Goal: Task Accomplishment & Management: Manage account settings

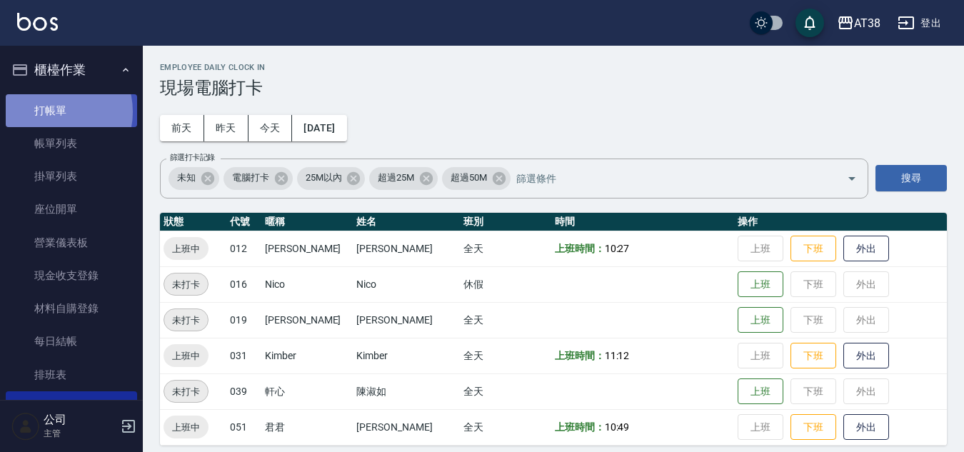
click at [54, 111] on link "打帳單" at bounding box center [71, 110] width 131 height 33
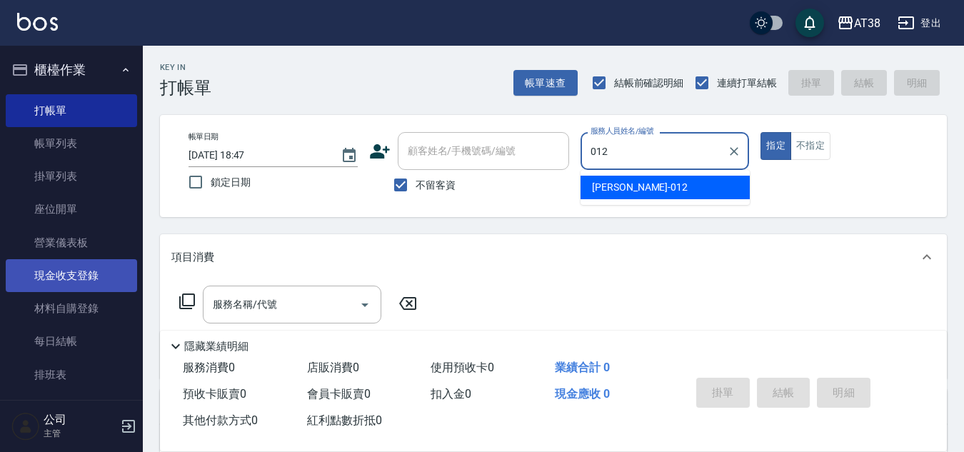
type input "Amy-012"
type button "true"
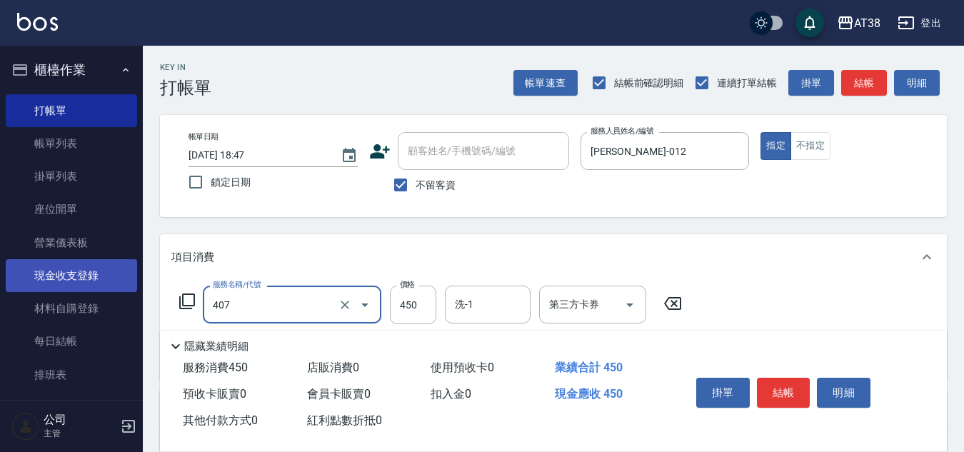
type input "剪髮(407)"
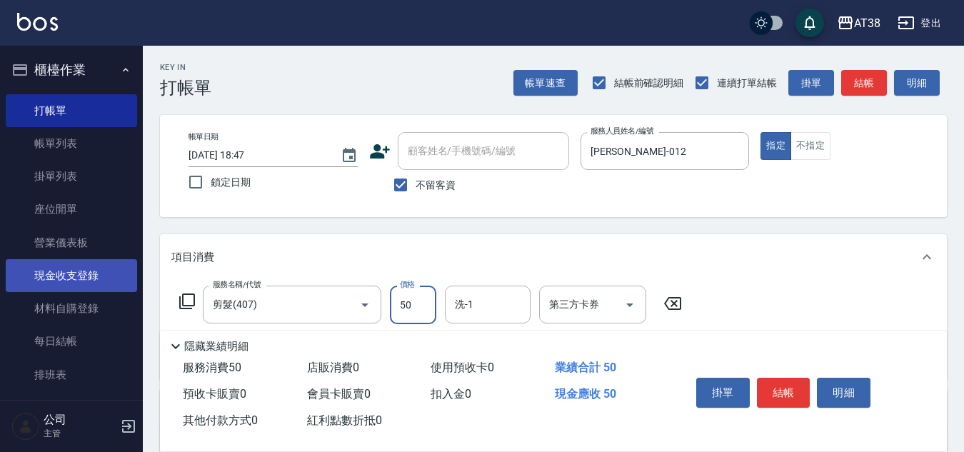
type input "500"
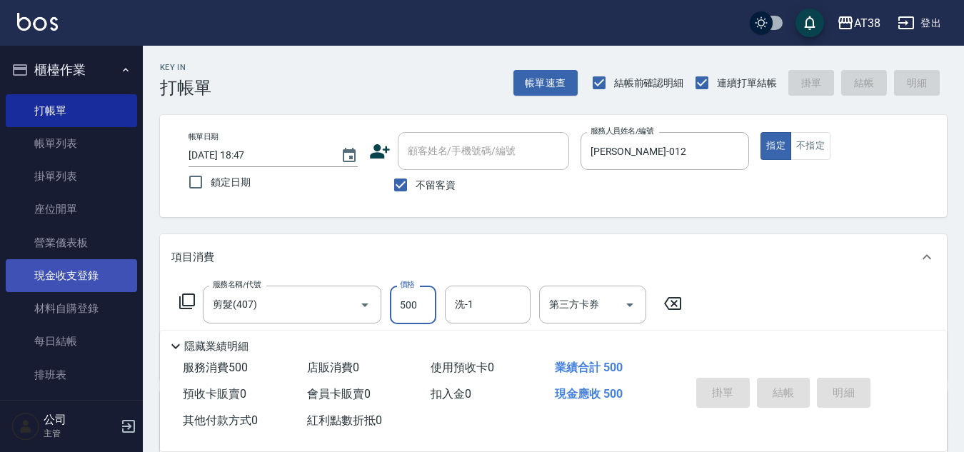
type input "2025/08/20 18:54"
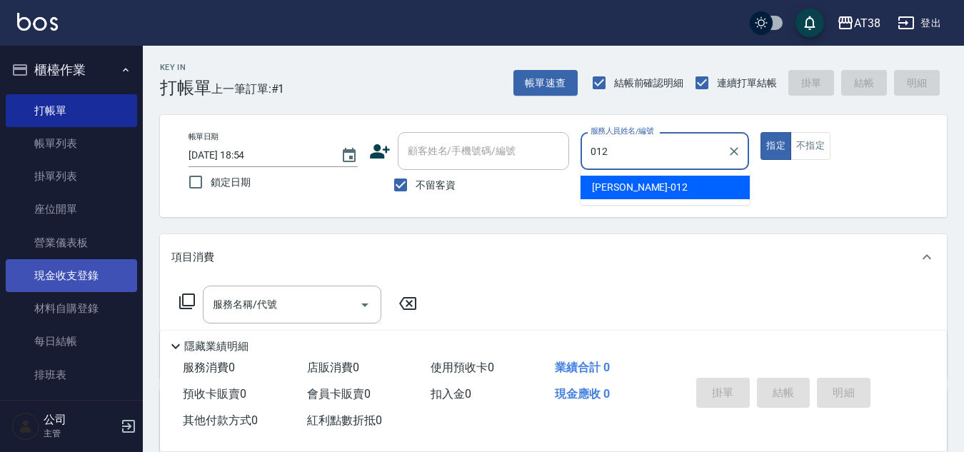
type input "Amy-012"
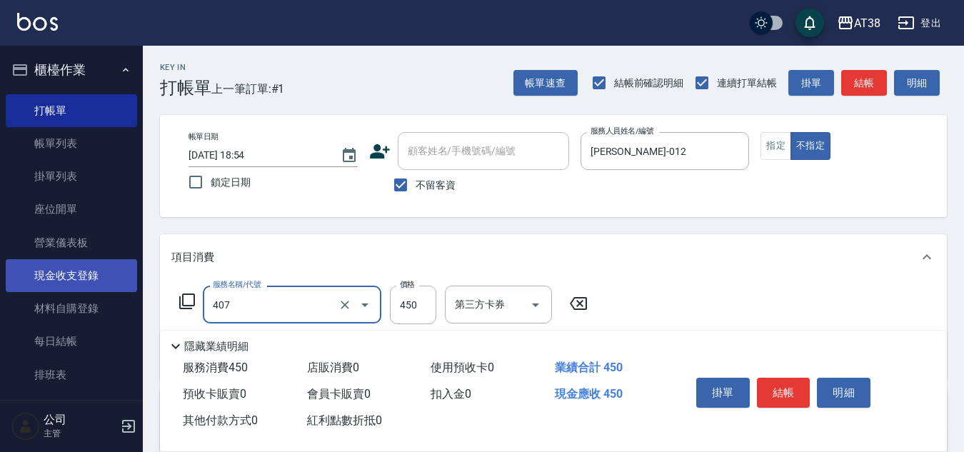
type input "剪髮(407)"
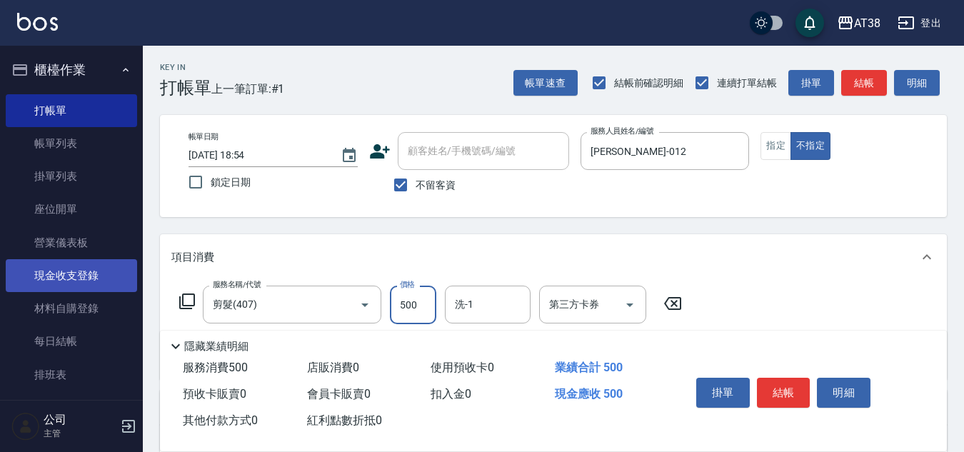
type input "500"
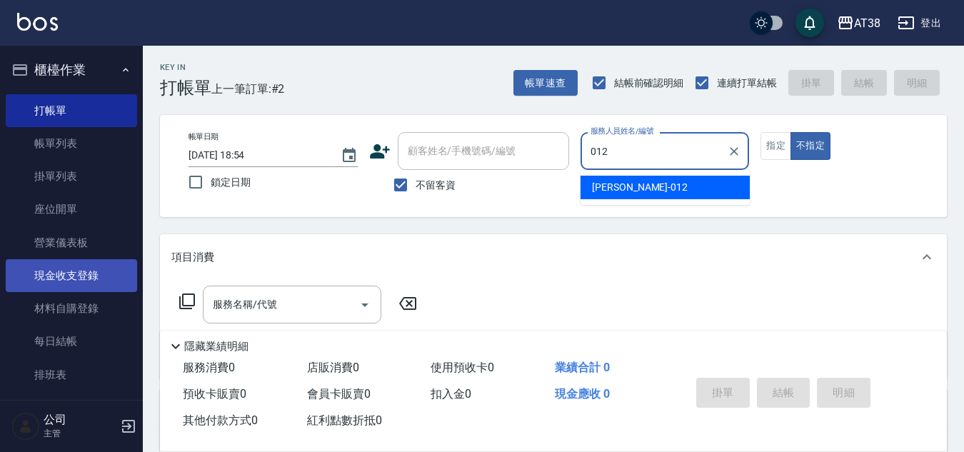
type input "Amy-012"
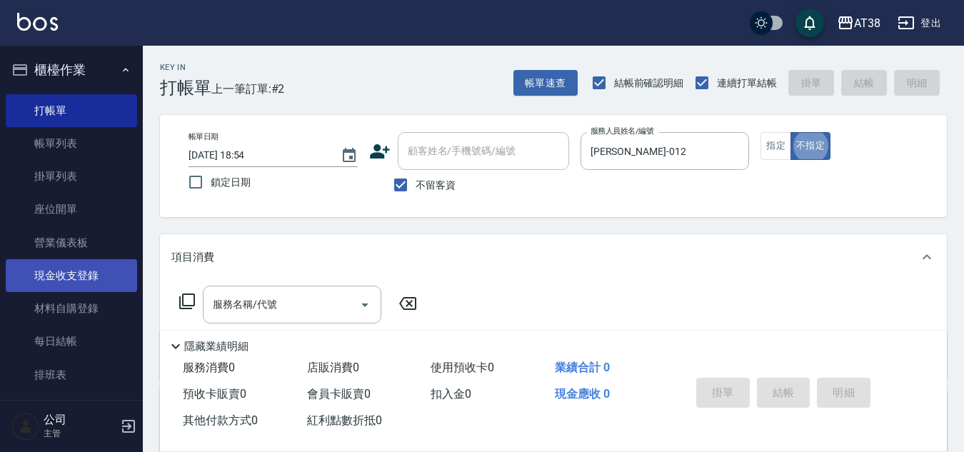
type button "false"
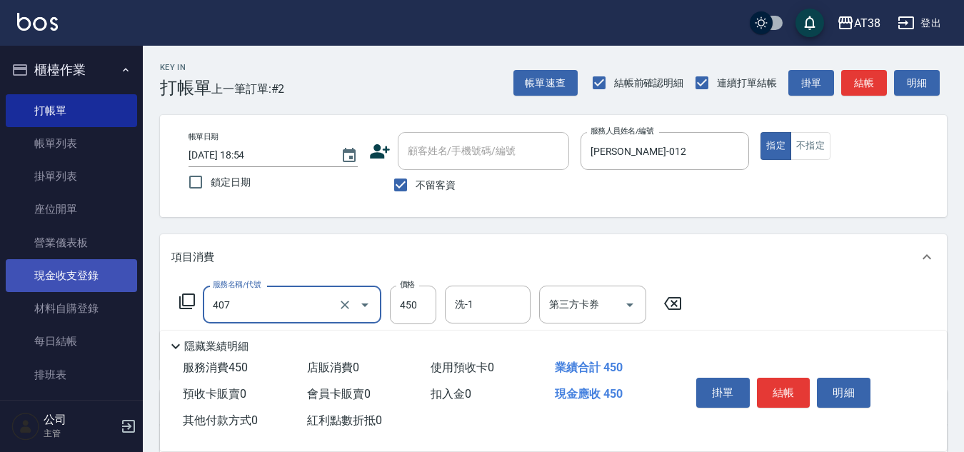
type input "剪髮(407)"
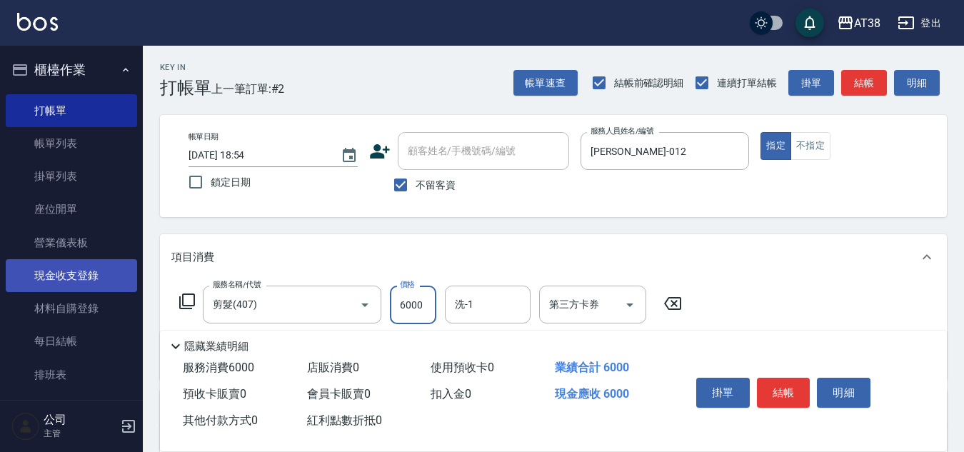
type input "600"
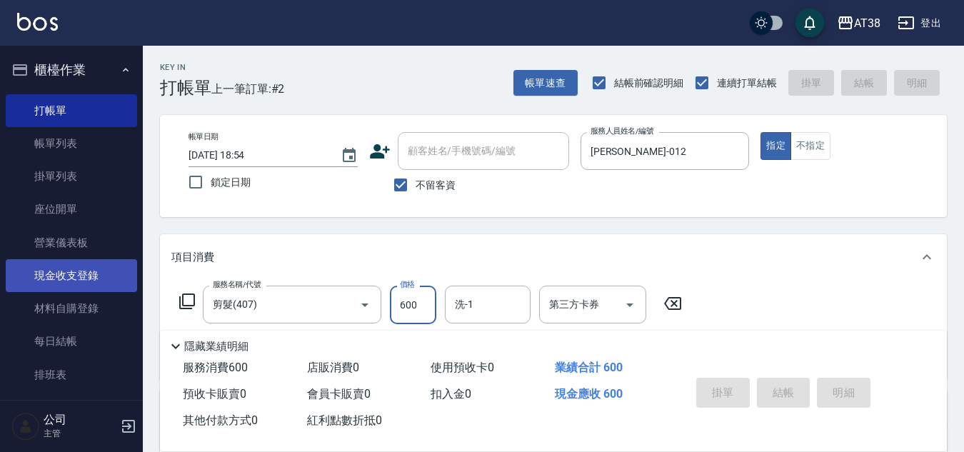
type input "2025/08/20 18:56"
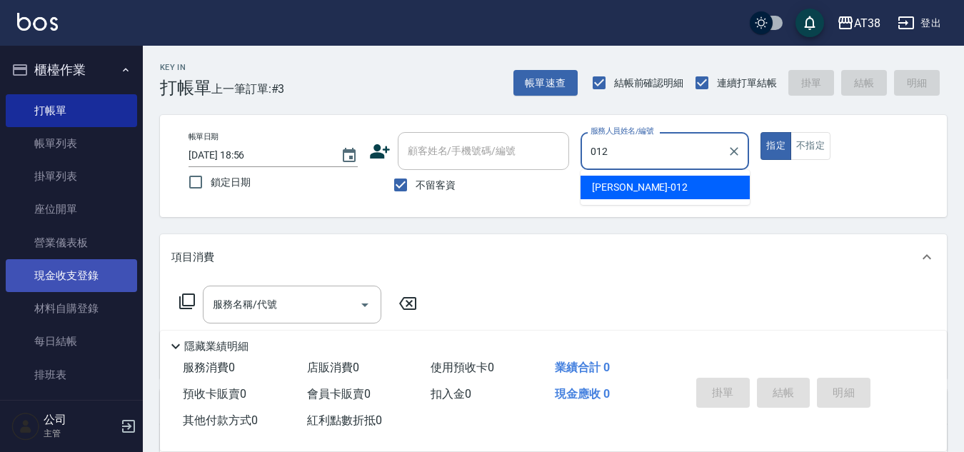
type input "Amy-012"
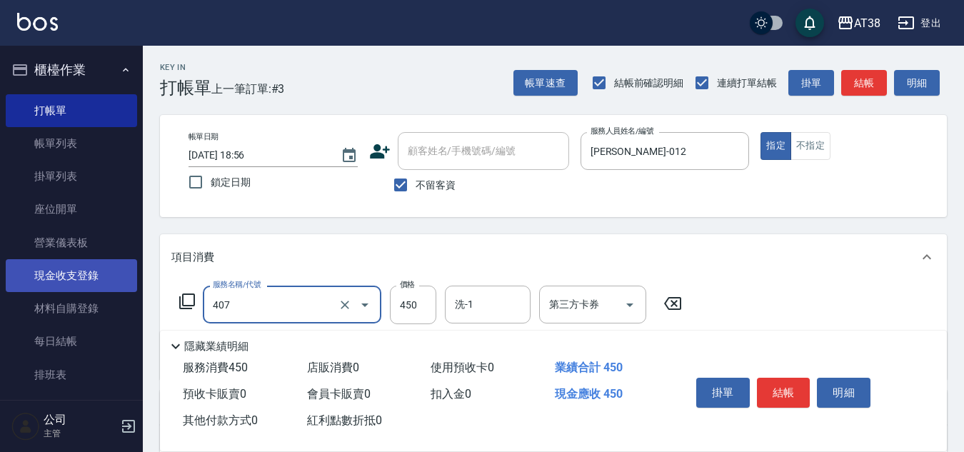
type input "剪髮(407)"
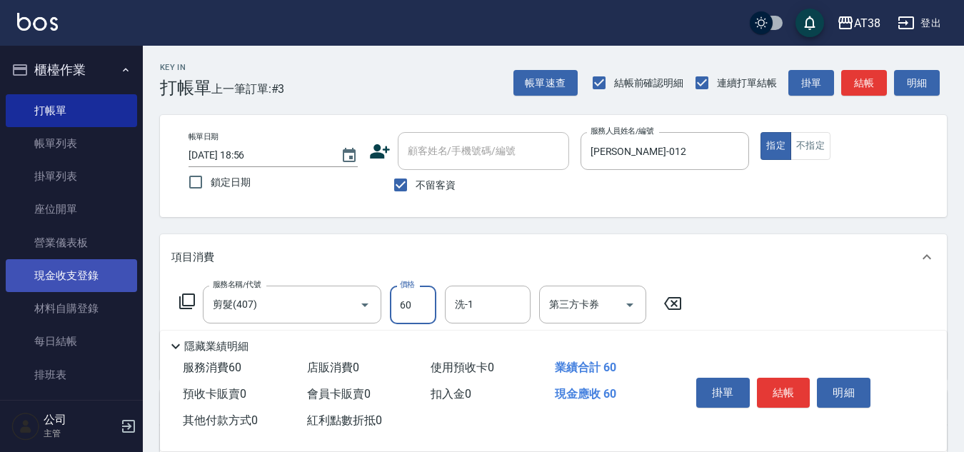
type input "600"
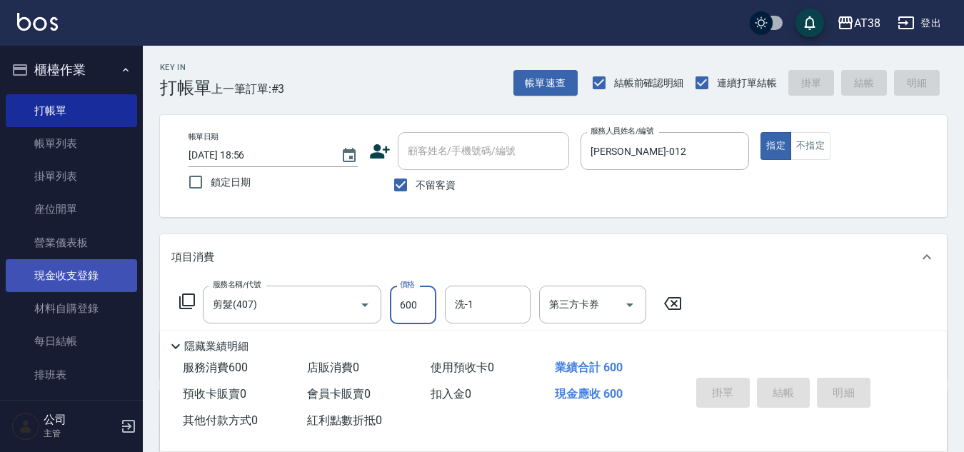
type input "2025/08/20 18:57"
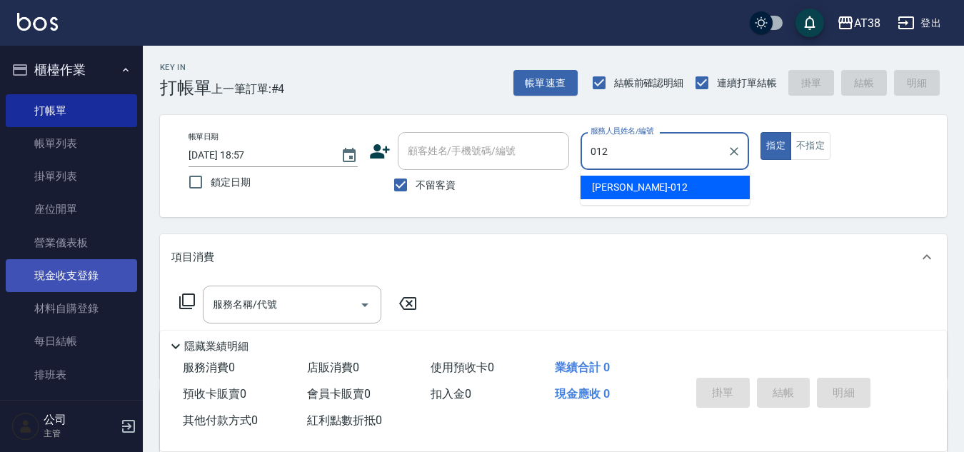
type input "Amy-012"
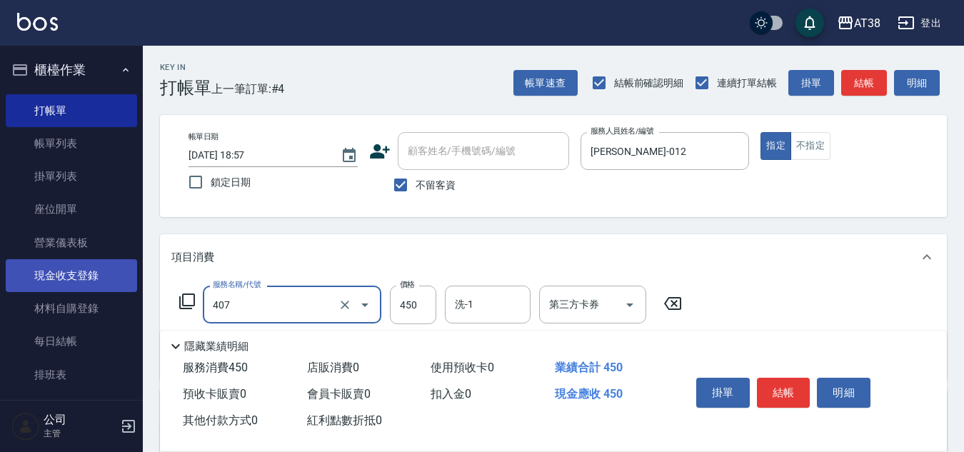
type input "剪髮(407)"
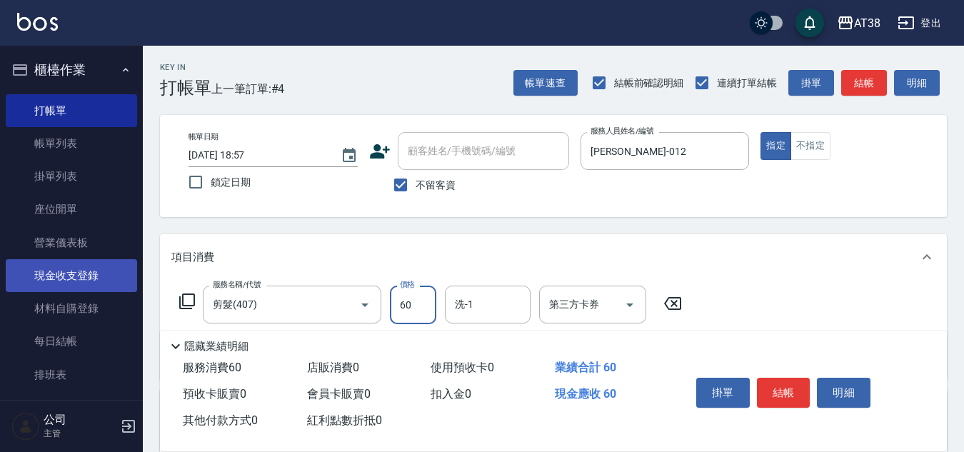
type input "600"
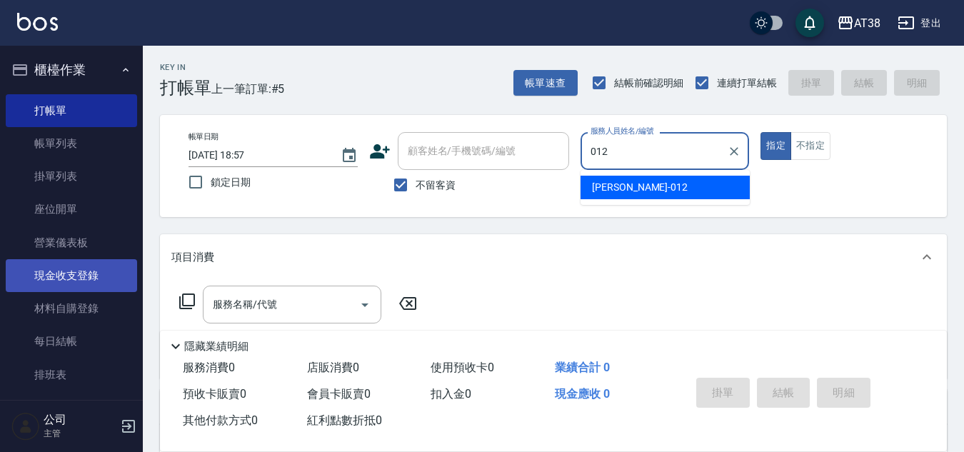
type input "Amy-012"
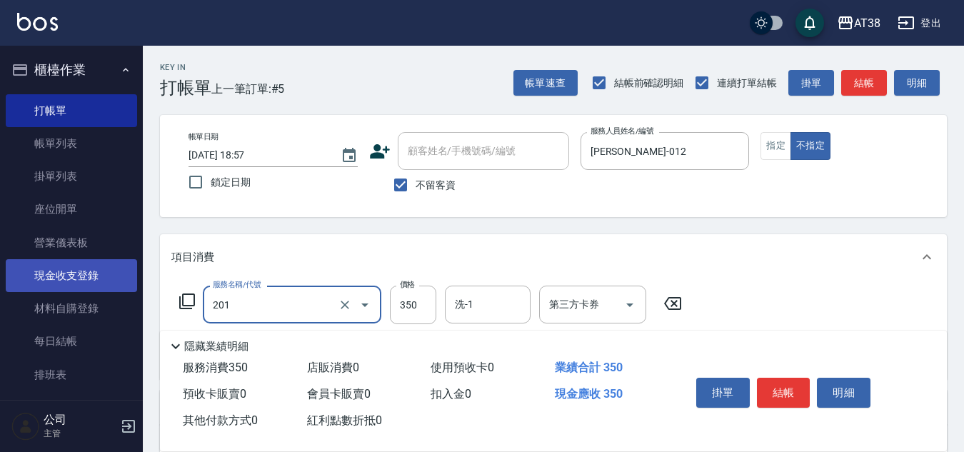
type input "洗髮(201)"
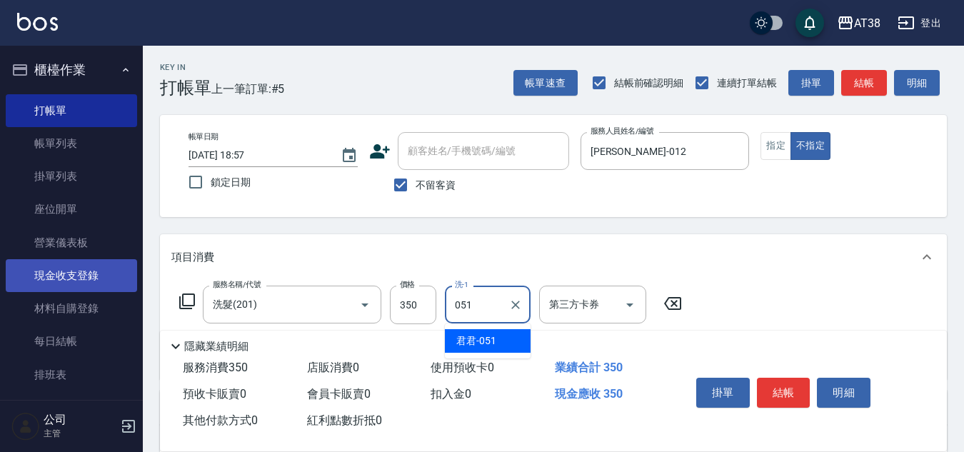
type input "君君-051"
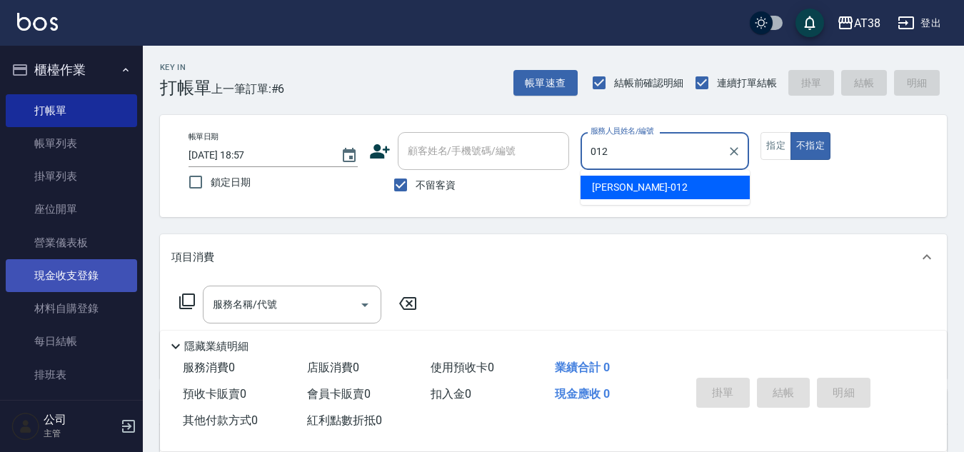
type input "Amy-012"
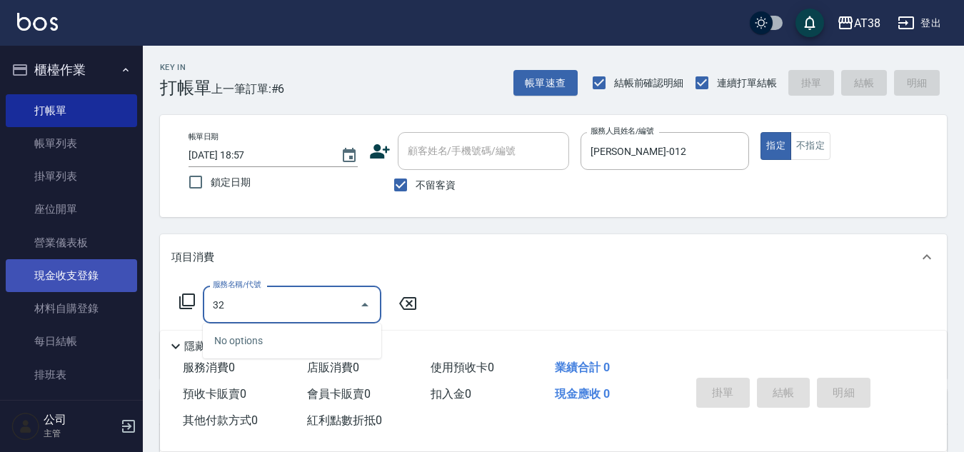
type input "327"
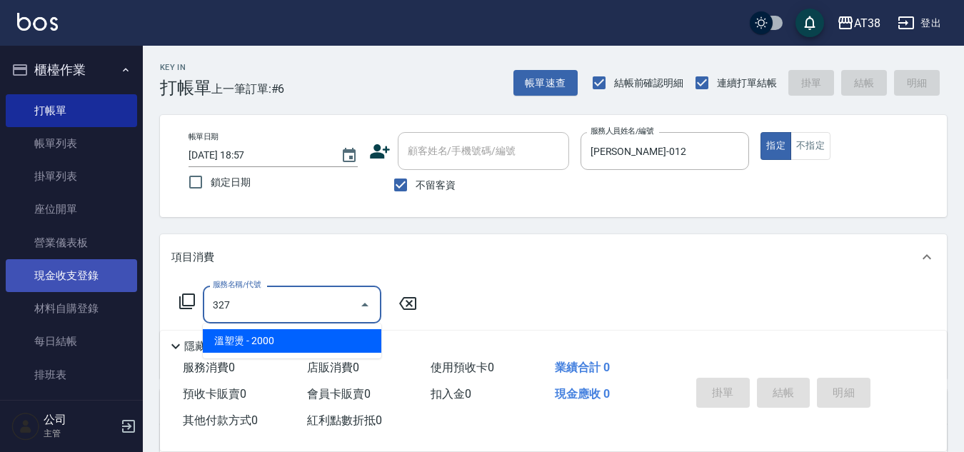
click at [6, 259] on link "現金收支登錄" at bounding box center [71, 275] width 131 height 33
click at [72, 284] on link "現金收支登錄" at bounding box center [71, 275] width 131 height 33
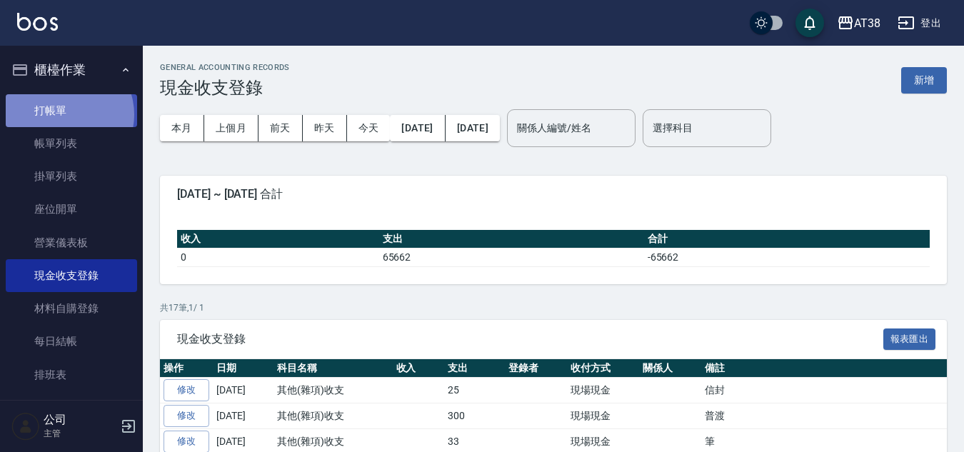
click at [63, 114] on link "打帳單" at bounding box center [71, 110] width 131 height 33
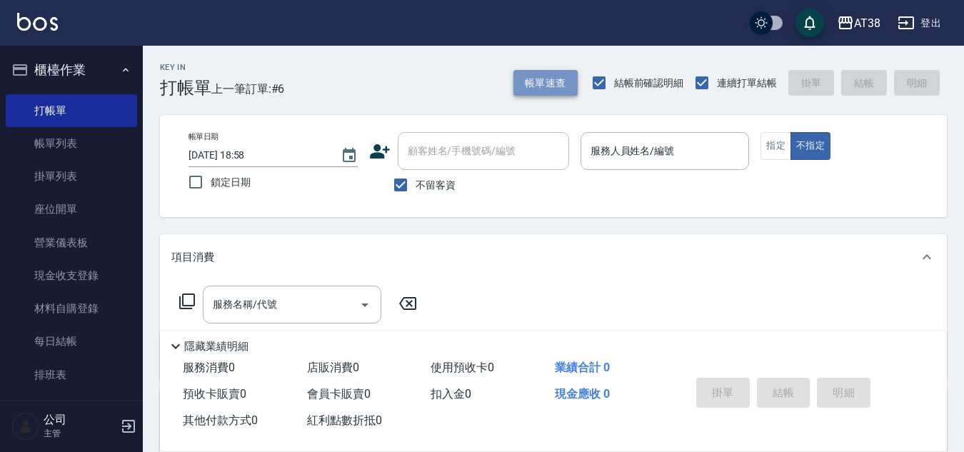
click at [551, 83] on button "帳單速查" at bounding box center [546, 83] width 64 height 26
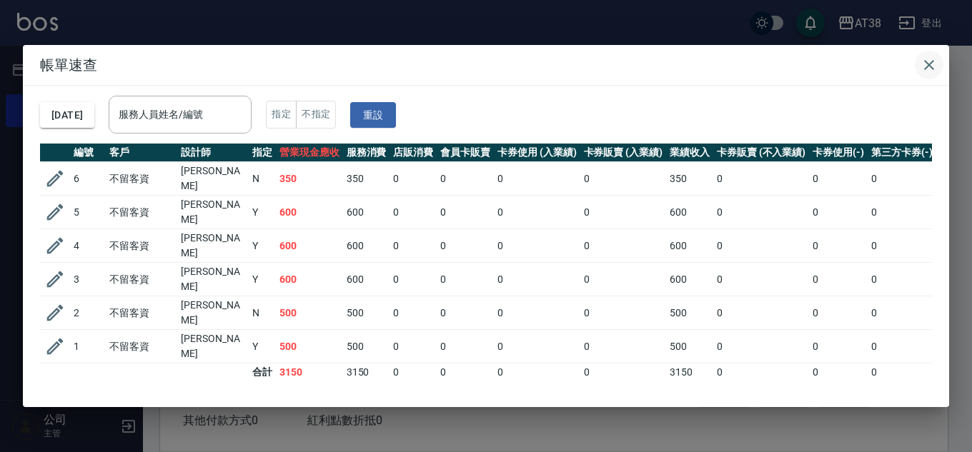
click at [931, 60] on icon "button" at bounding box center [928, 64] width 17 height 17
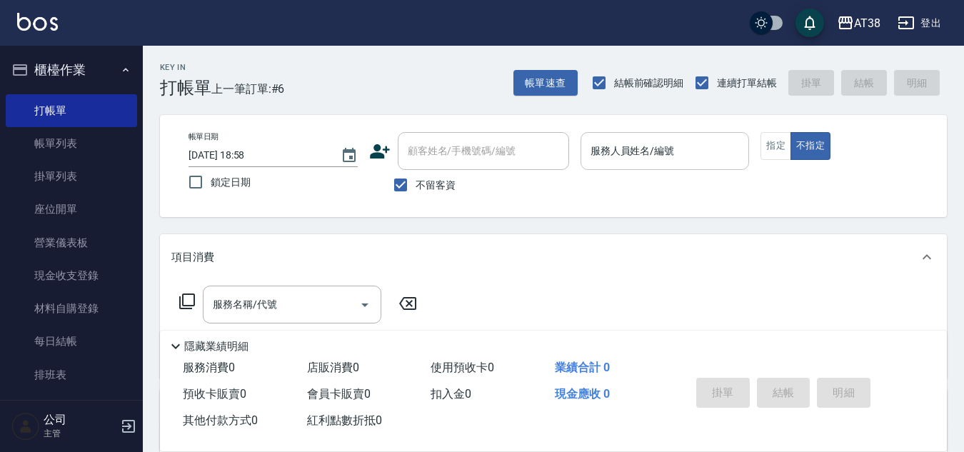
click at [618, 150] on input "服務人員姓名/編號" at bounding box center [665, 151] width 156 height 25
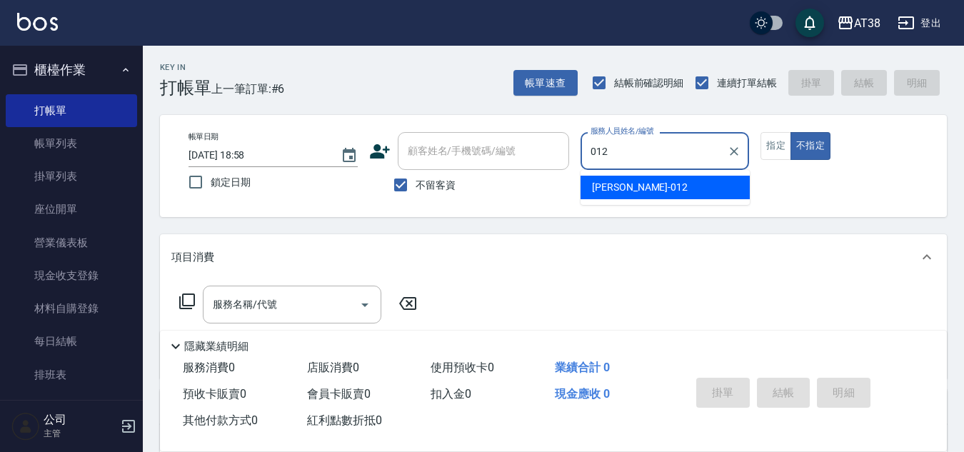
type input "Amy-012"
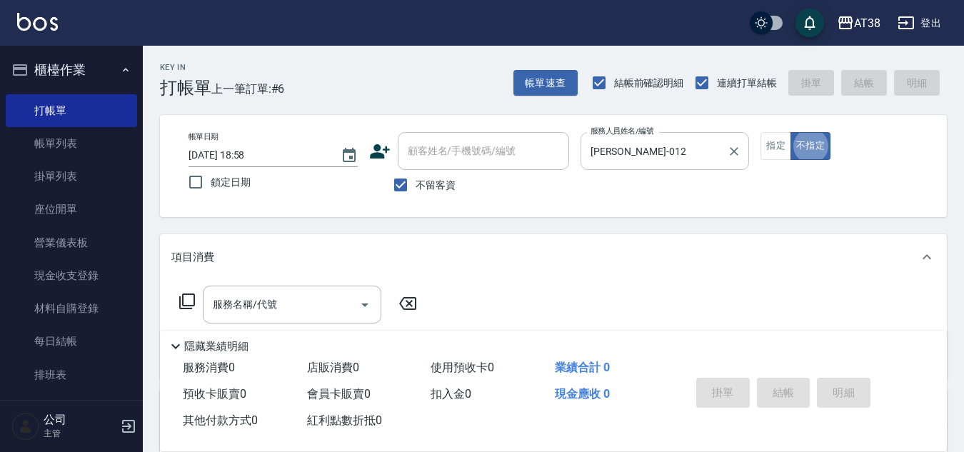
type button "false"
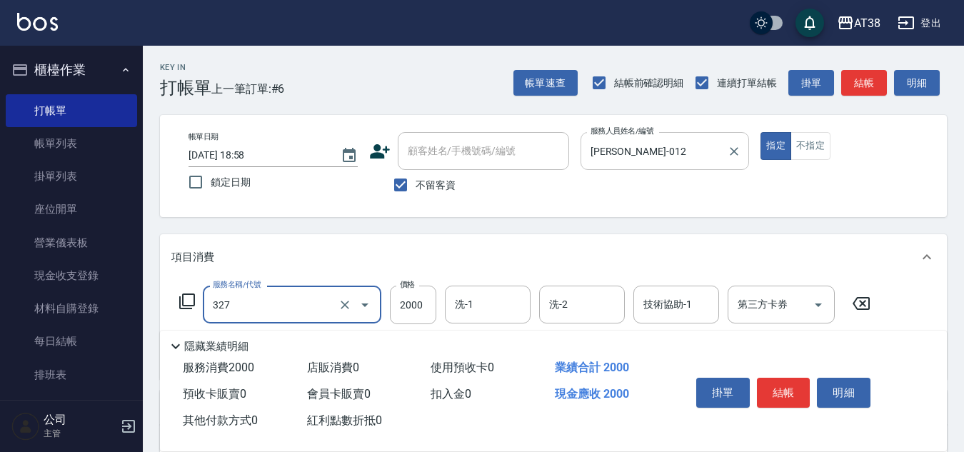
type input "溫塑燙(327)"
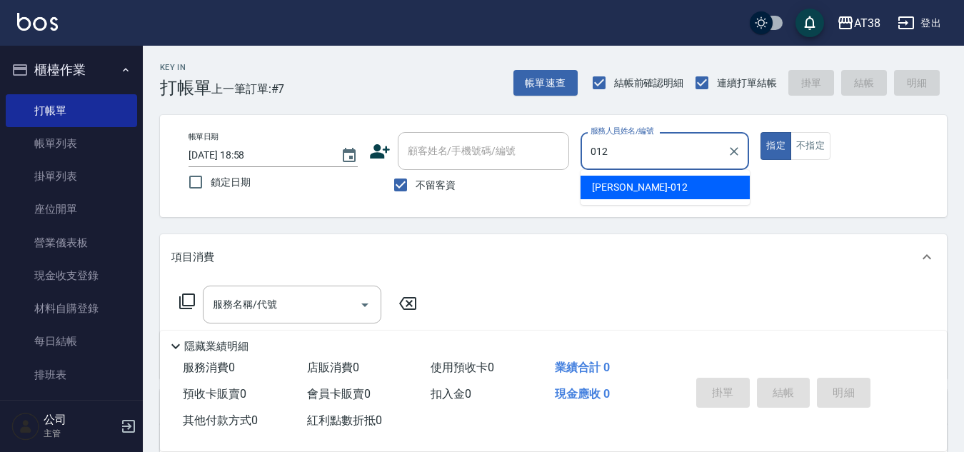
type input "Amy-012"
type button "true"
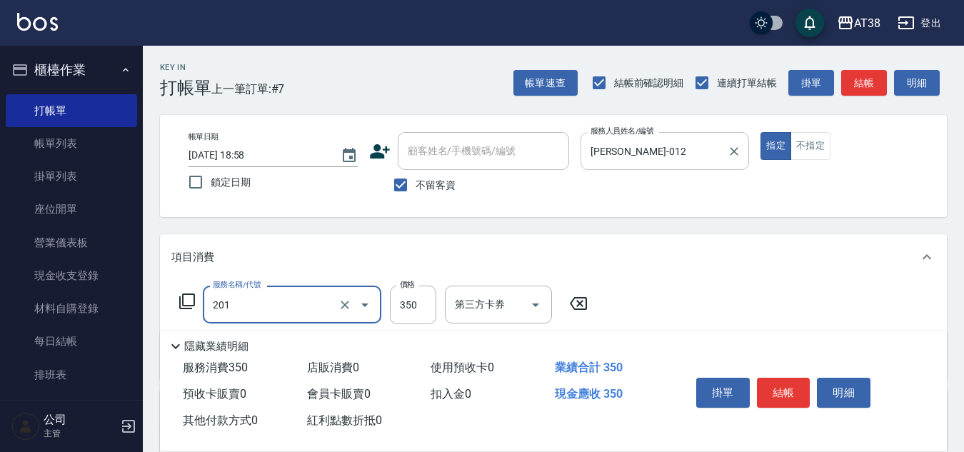
type input "洗髮(201)"
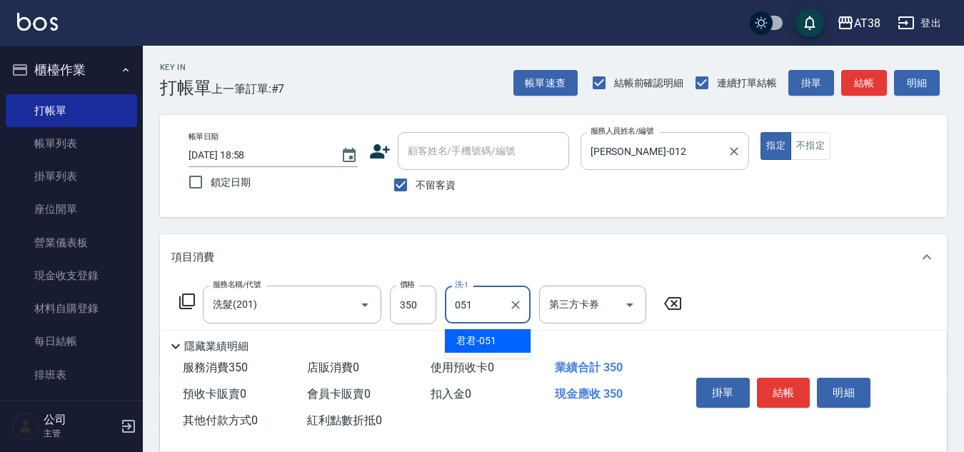
type input "君君-051"
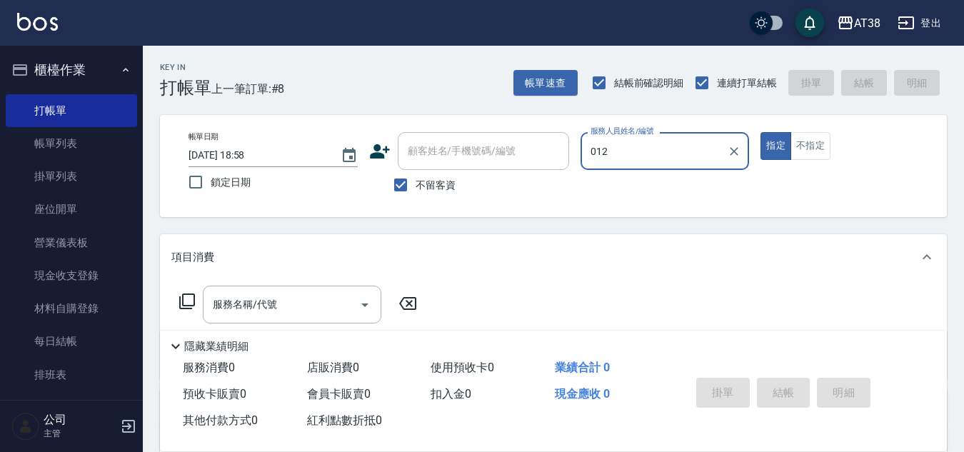
type input "Amy-012"
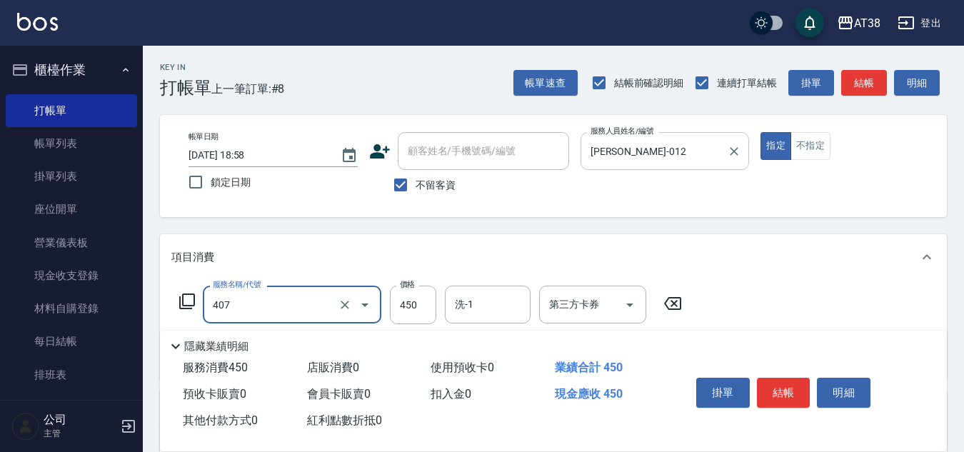
type input "剪髮(407)"
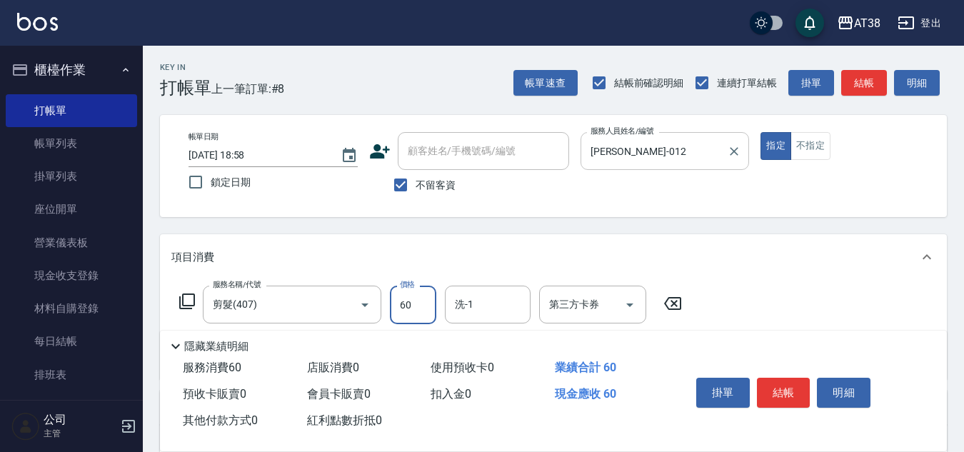
type input "600"
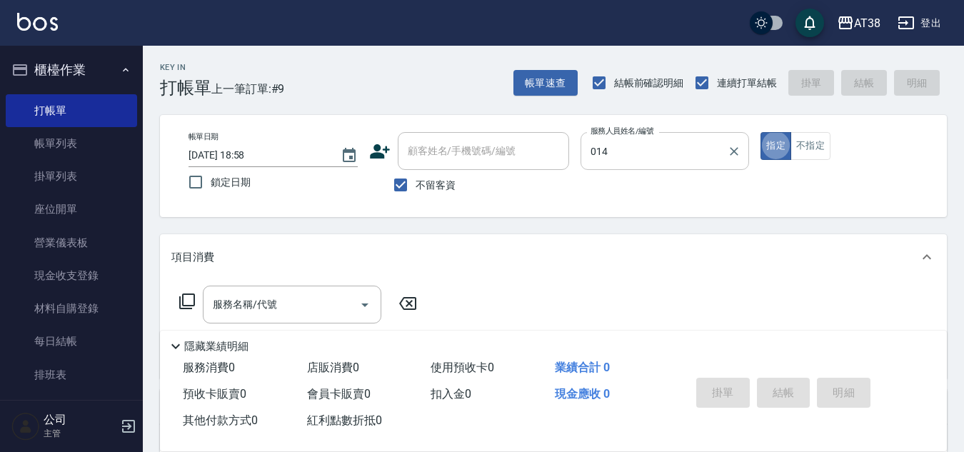
type input "Celine-014"
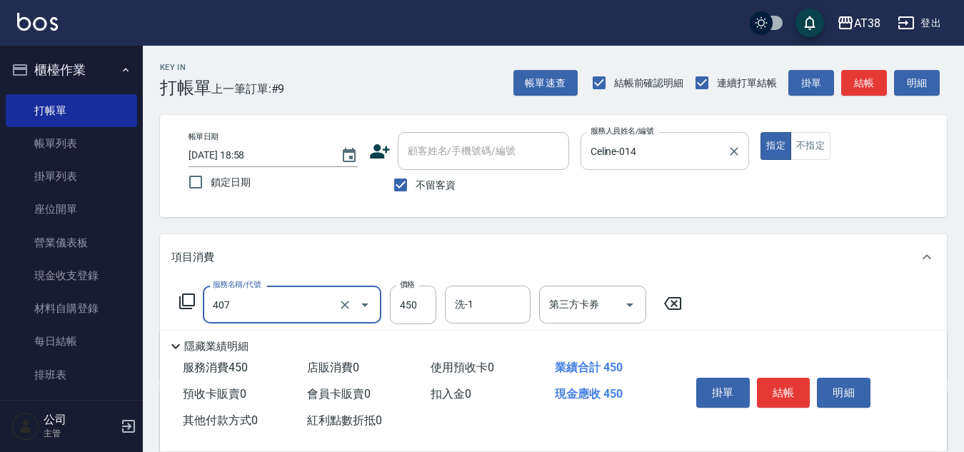
type input "剪髮(407)"
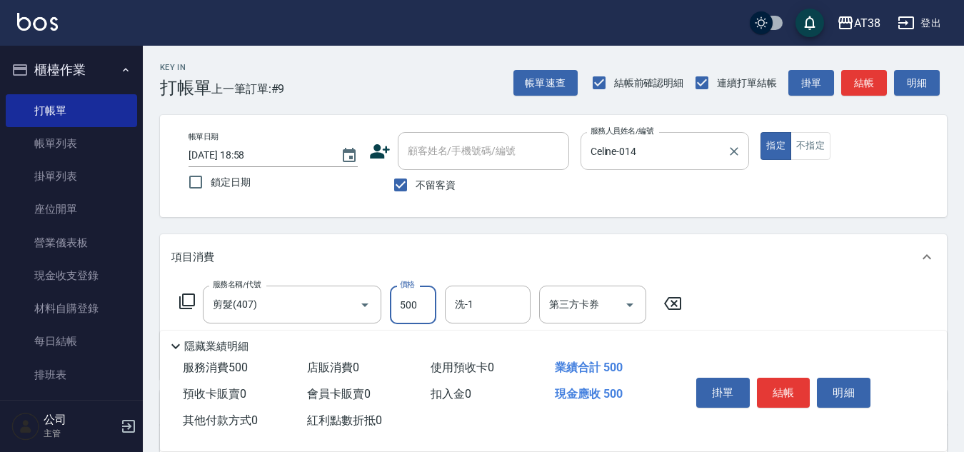
type input "500"
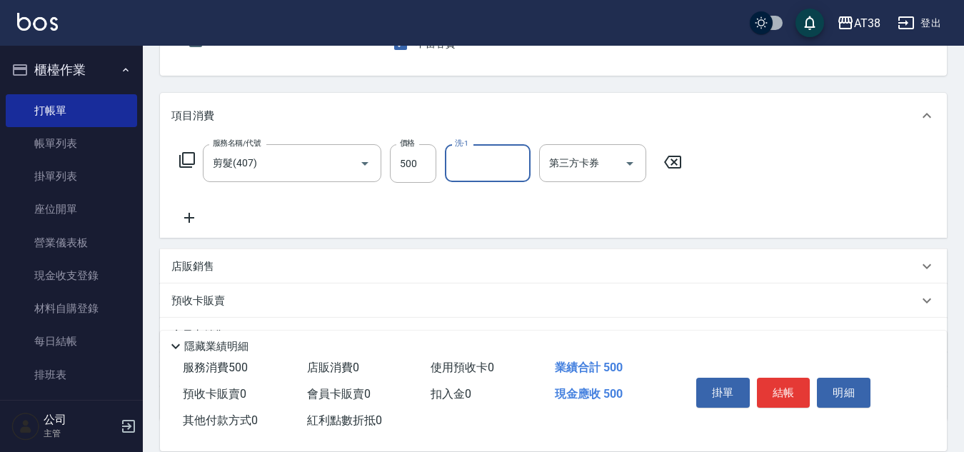
scroll to position [143, 0]
click at [192, 269] on p "店販銷售" at bounding box center [192, 265] width 43 height 15
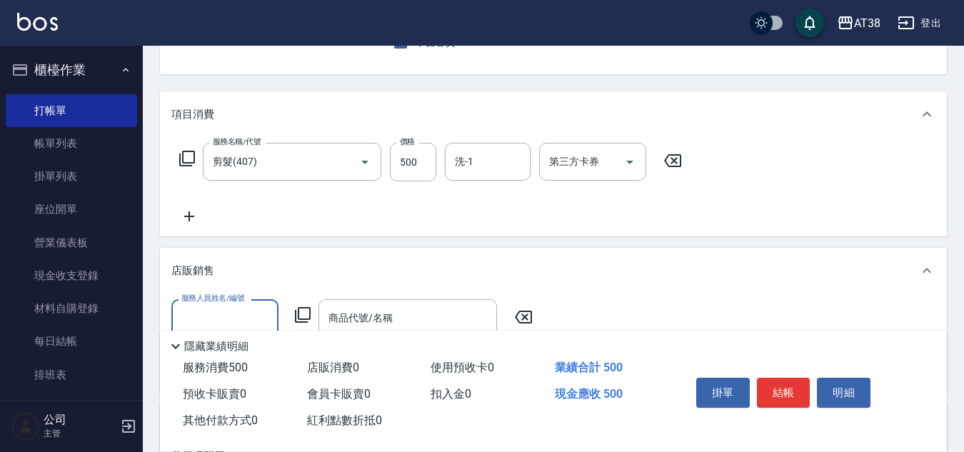
scroll to position [0, 0]
type input "Celine-014"
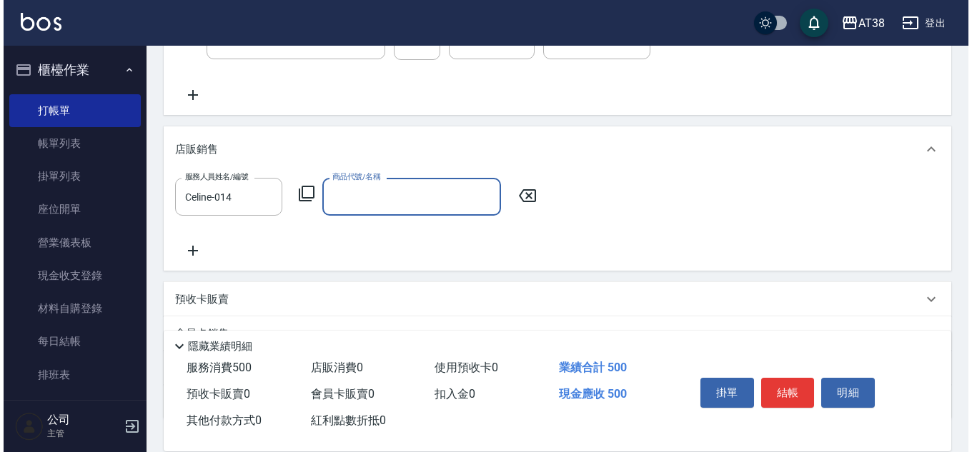
scroll to position [286, 0]
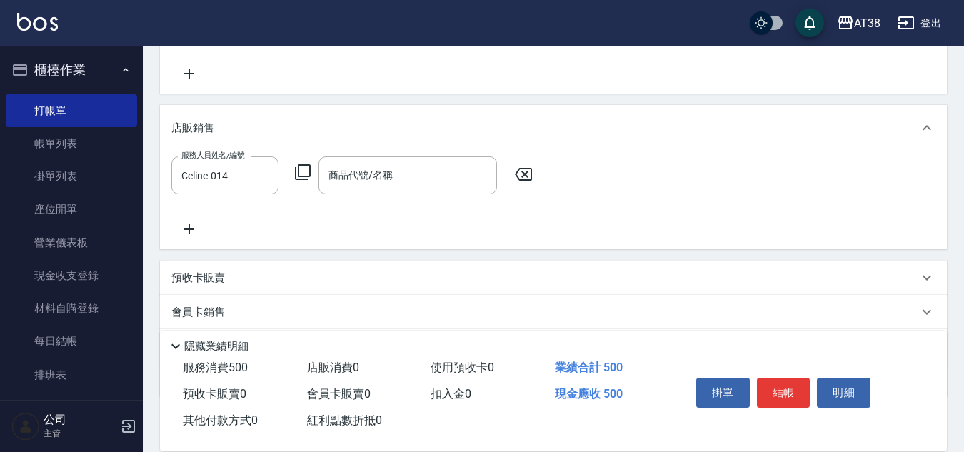
click at [302, 175] on icon at bounding box center [302, 172] width 17 height 17
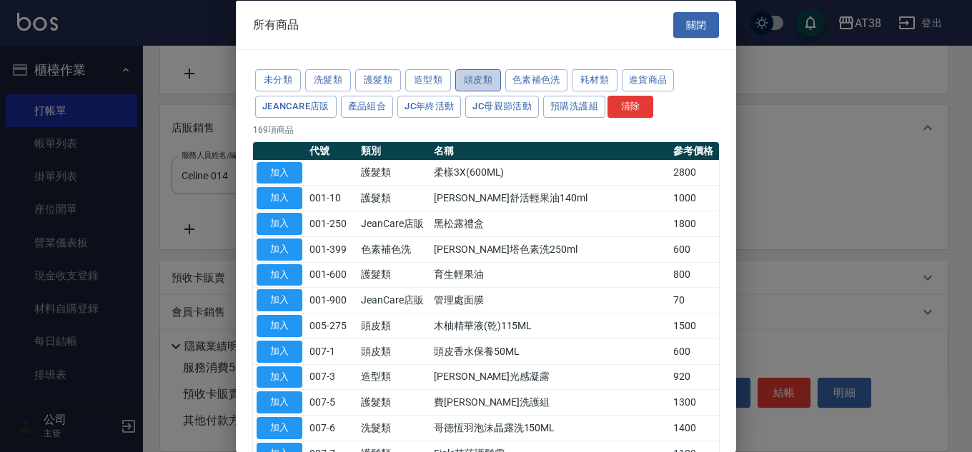
click at [476, 81] on button "頭皮類" at bounding box center [478, 80] width 46 height 22
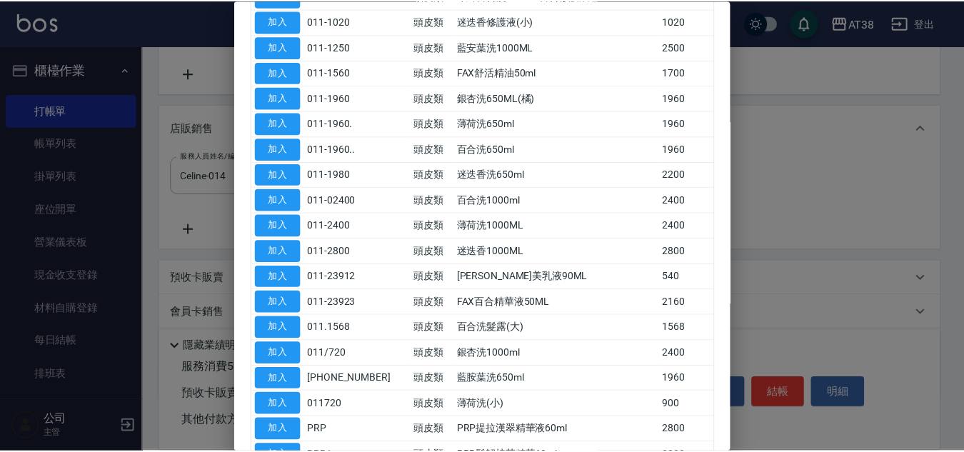
scroll to position [643, 0]
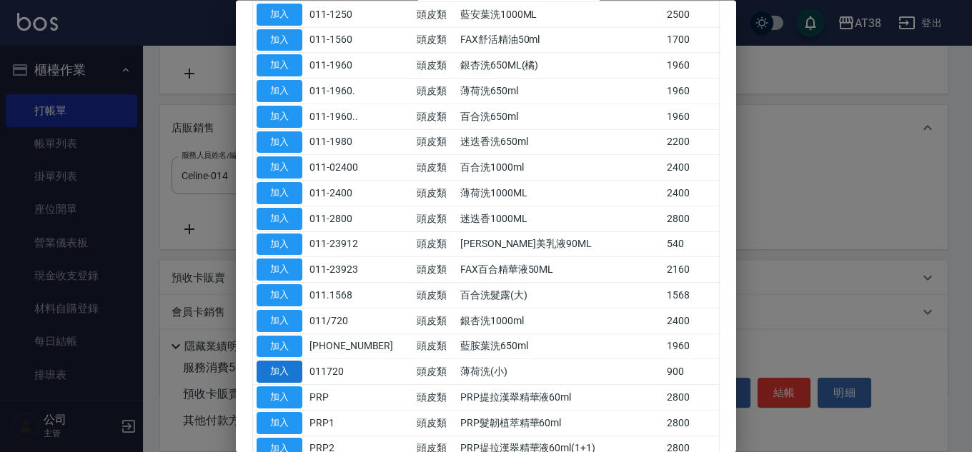
click at [286, 374] on button "加入" at bounding box center [279, 372] width 46 height 22
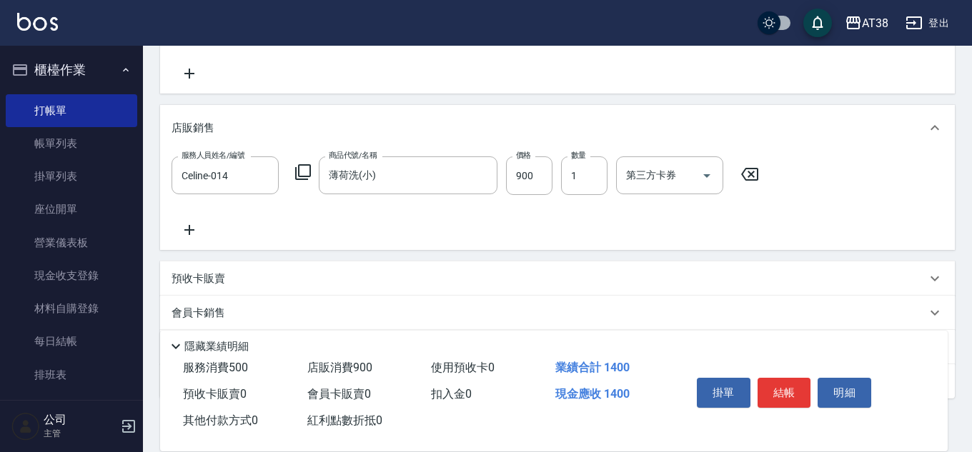
type input "薄荷洗(小)"
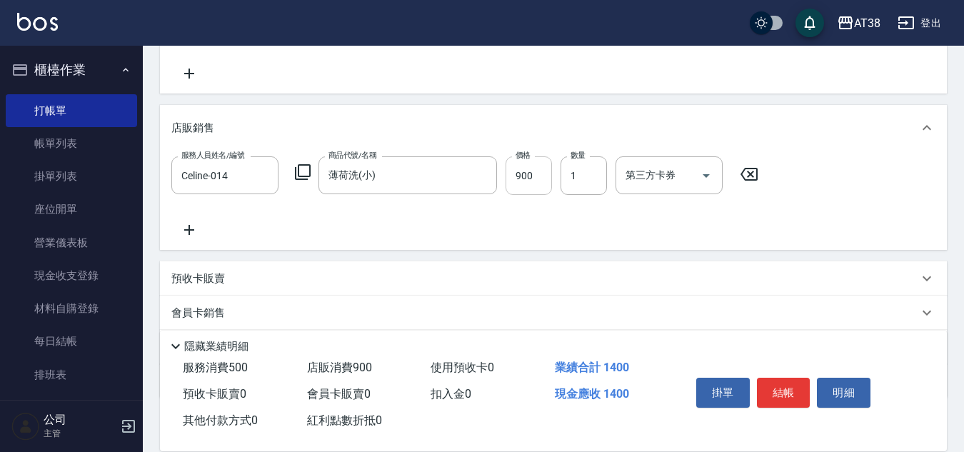
click at [526, 175] on input "900" at bounding box center [529, 175] width 46 height 39
type input "720"
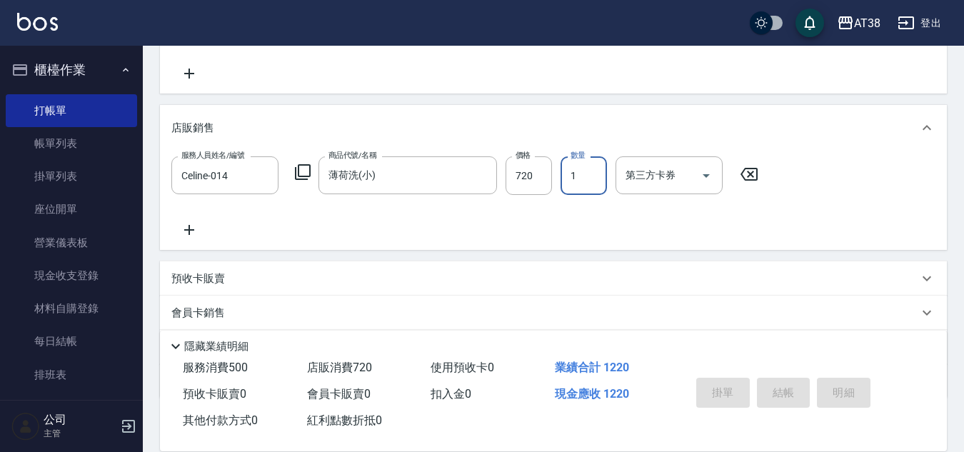
type input "2025/08/20 18:59"
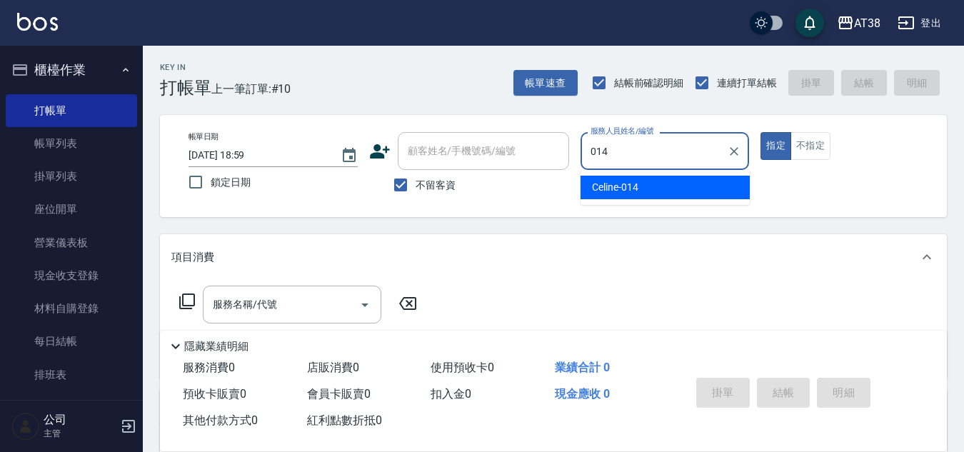
type input "Celine-014"
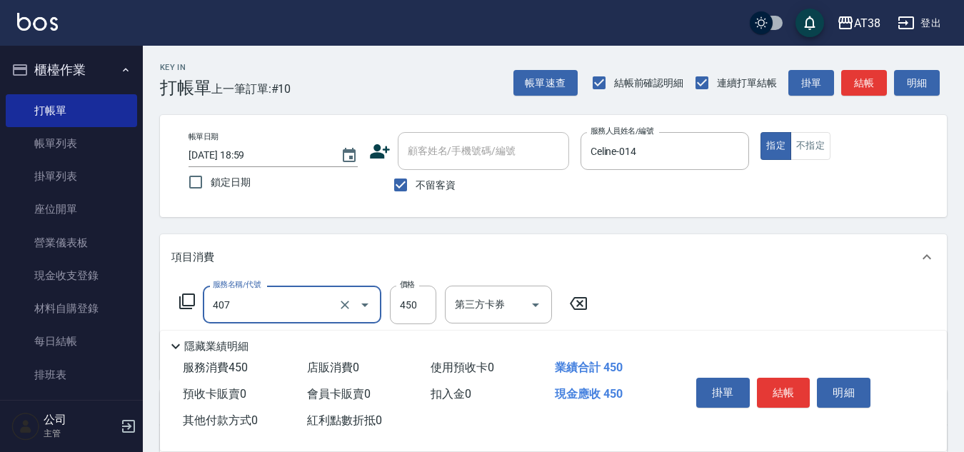
type input "剪髮(407)"
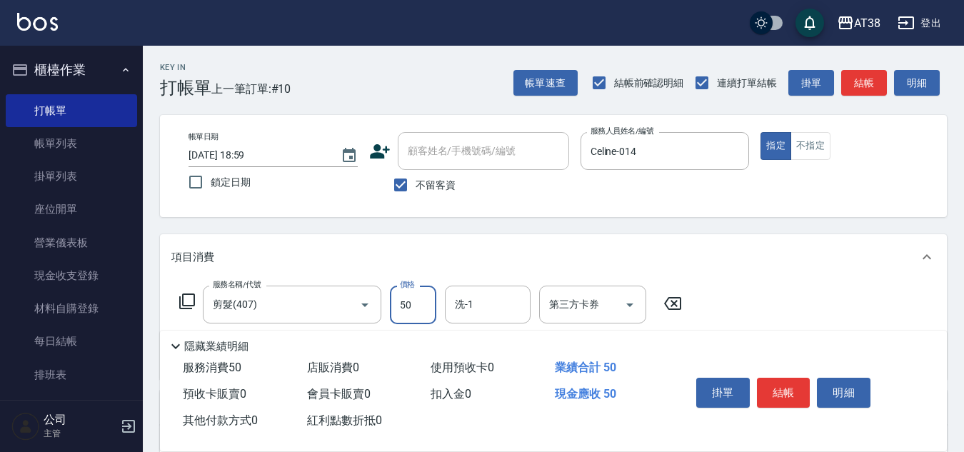
type input "500"
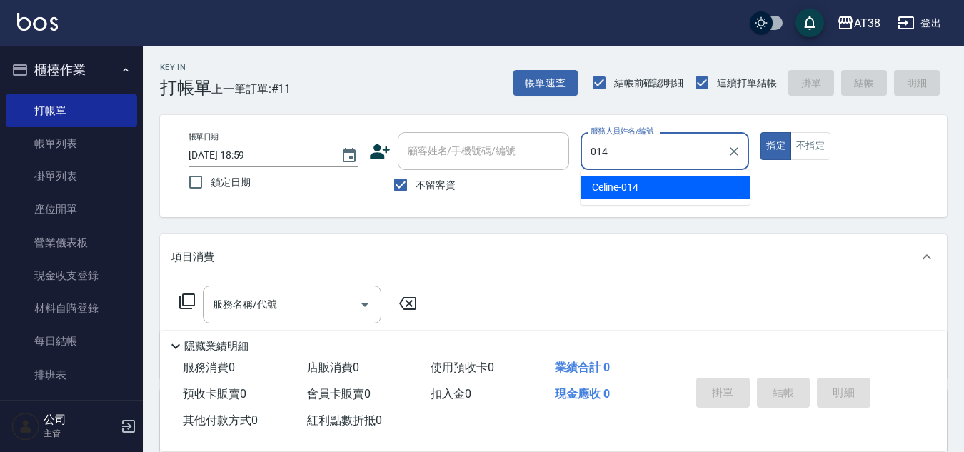
type input "Celine-014"
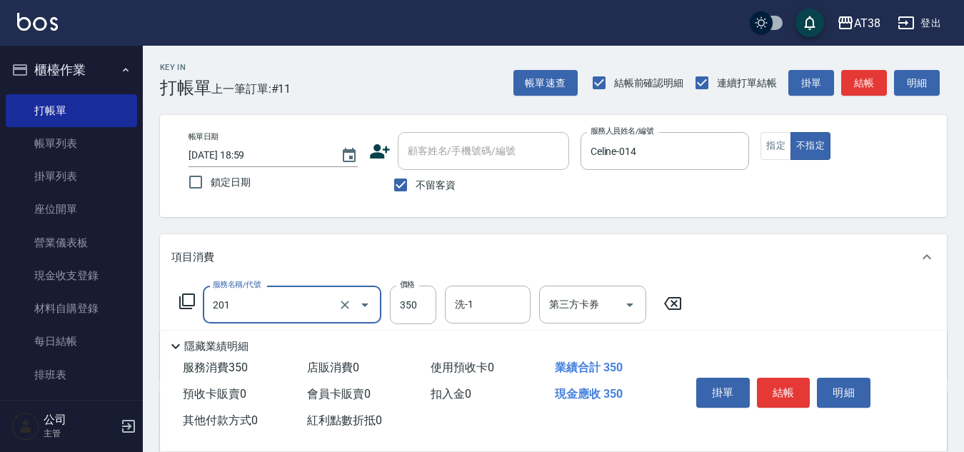
type input "洗髮(201)"
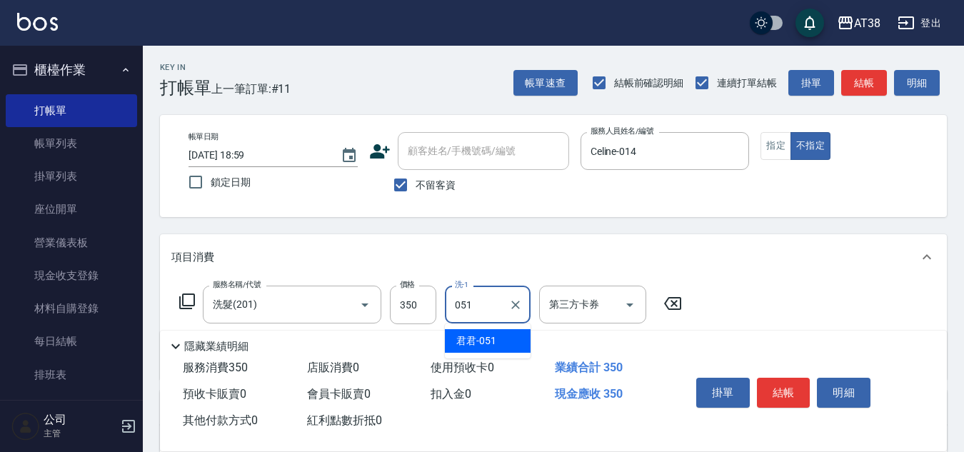
type input "君君-051"
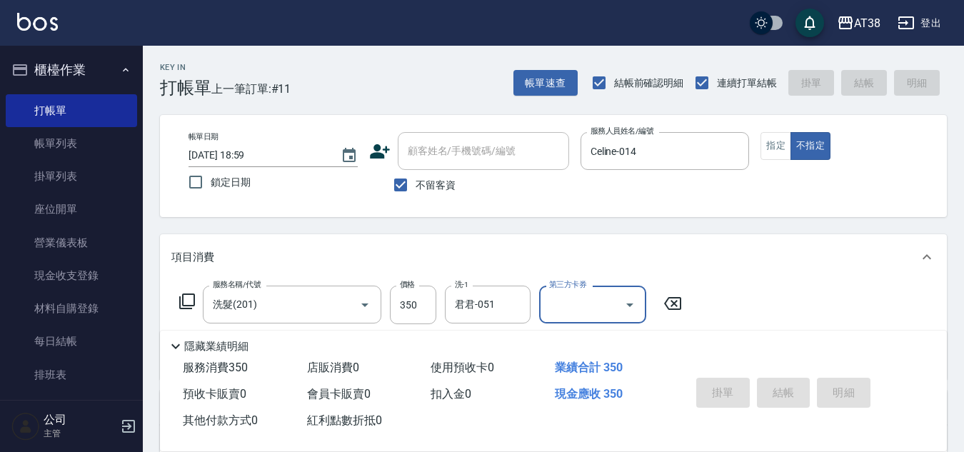
type input "[DATE] 19:00"
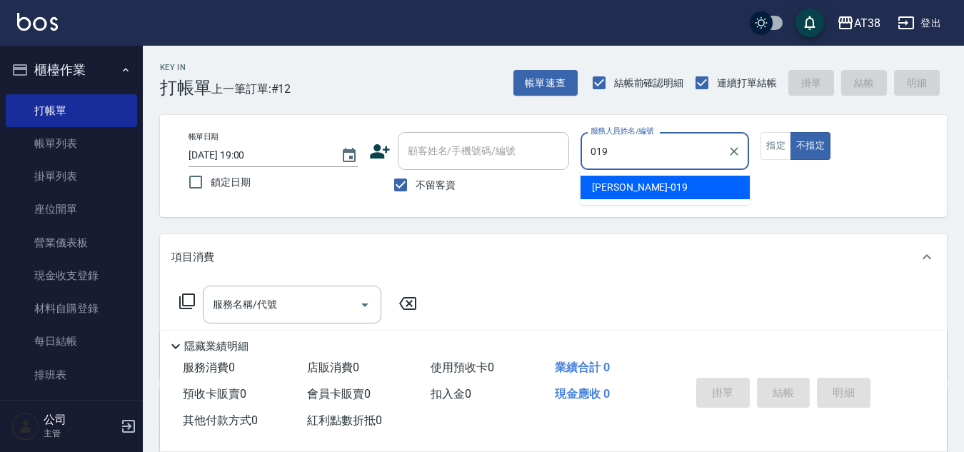
type input "[PERSON_NAME]-019"
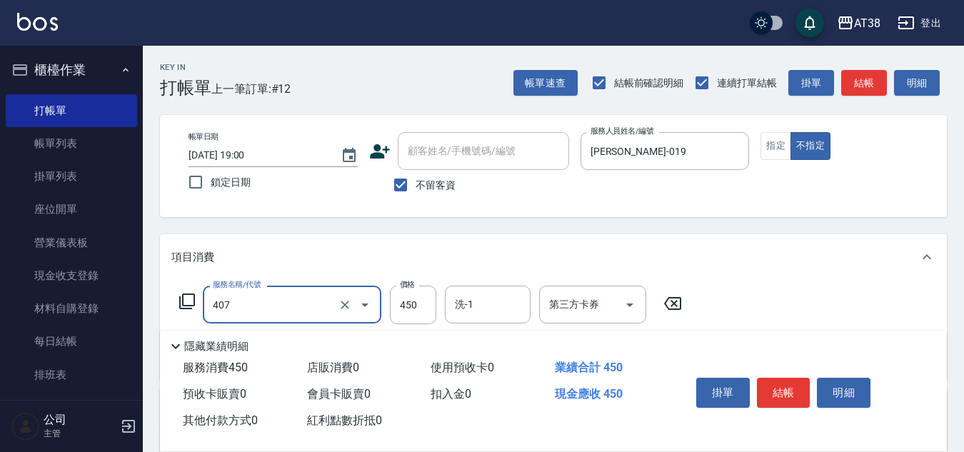
type input "剪髮(407)"
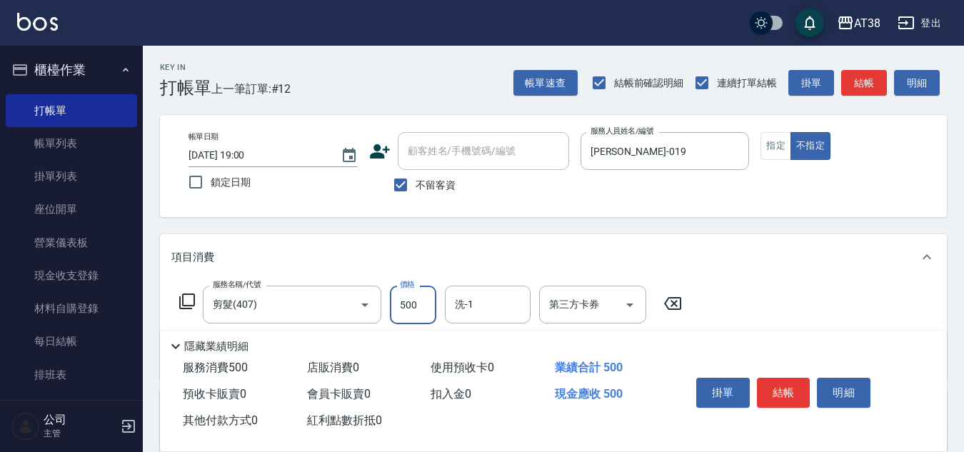
type input "500"
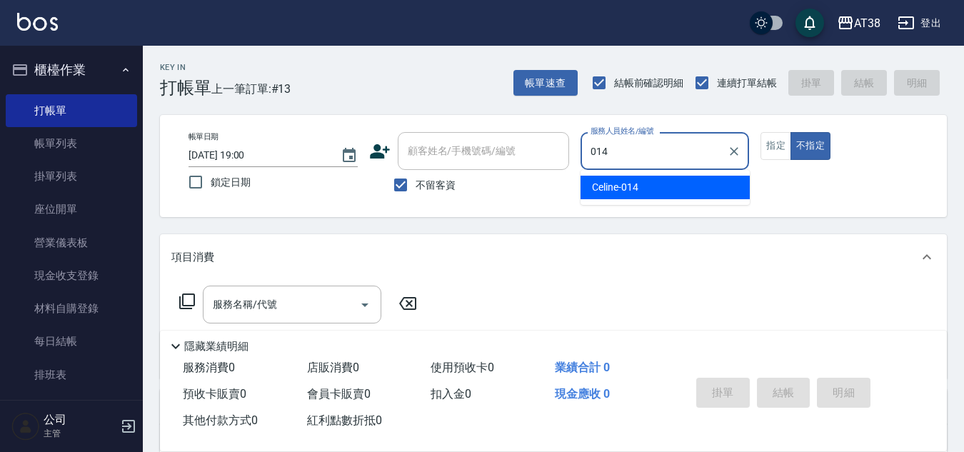
type input "Celine-014"
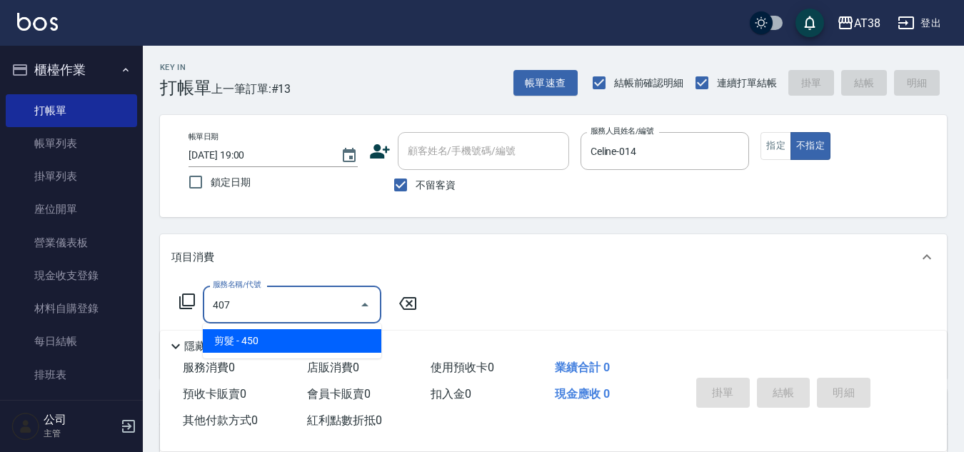
type input "剪髮(407)"
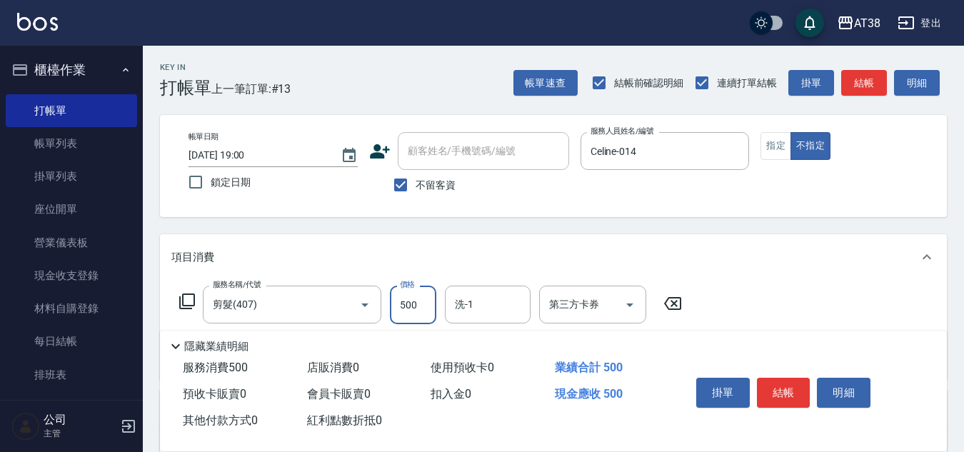
type input "500"
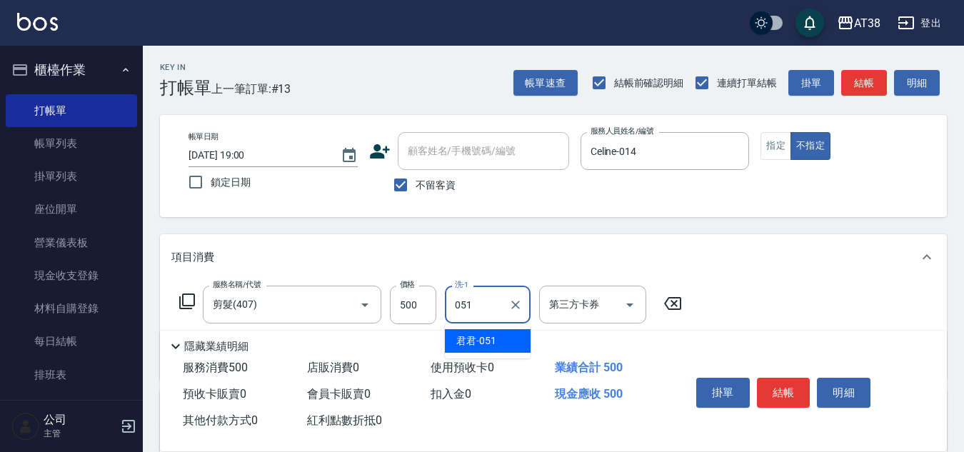
type input "君君-051"
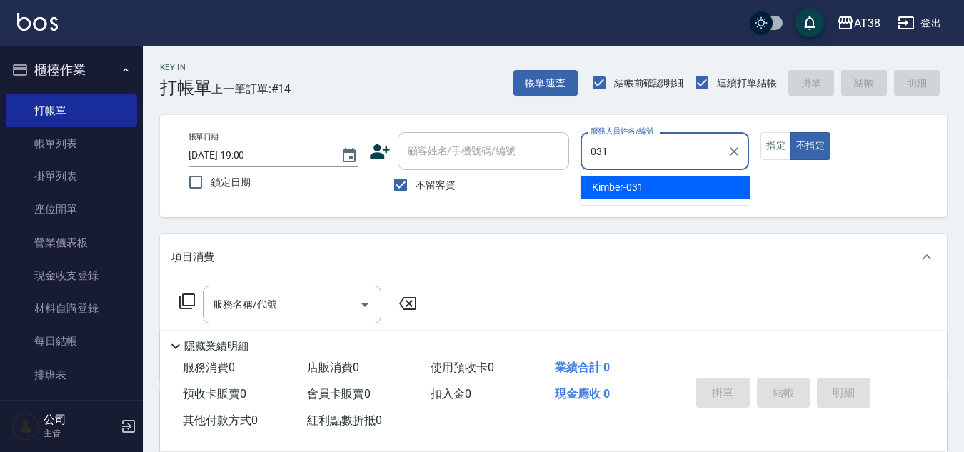
type input "Kimber-031"
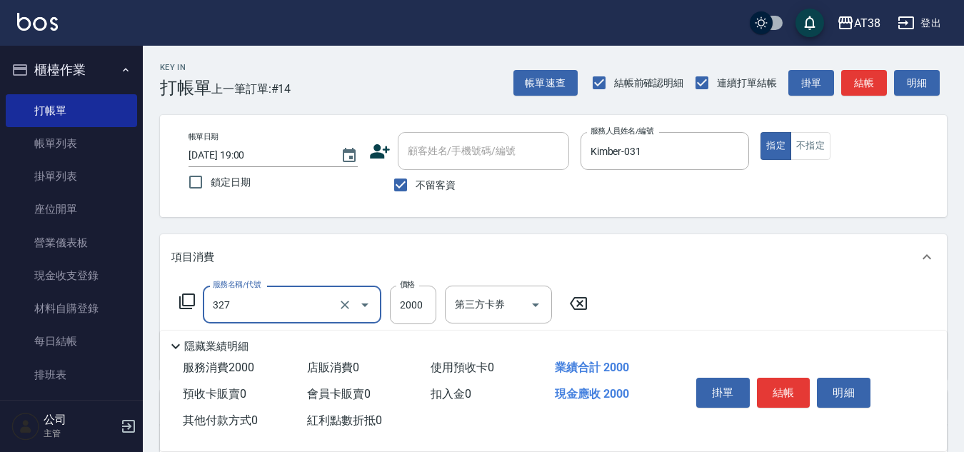
type input "溫塑燙(327)"
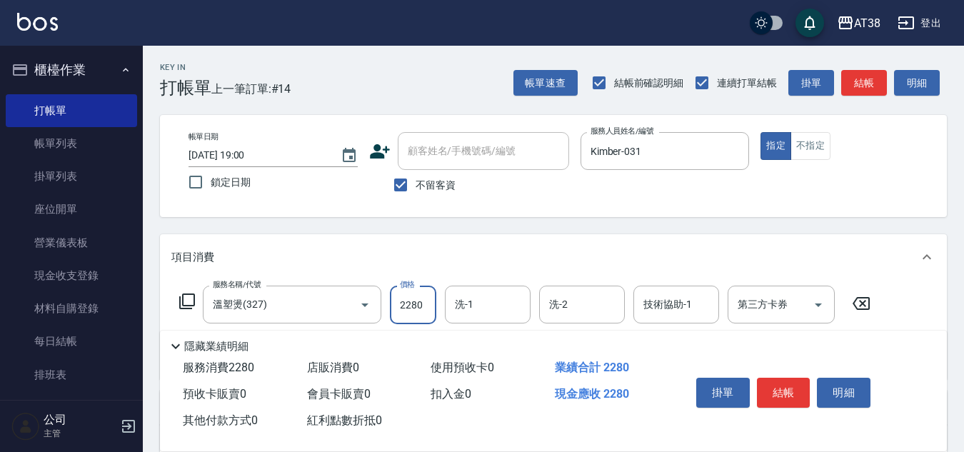
type input "2280"
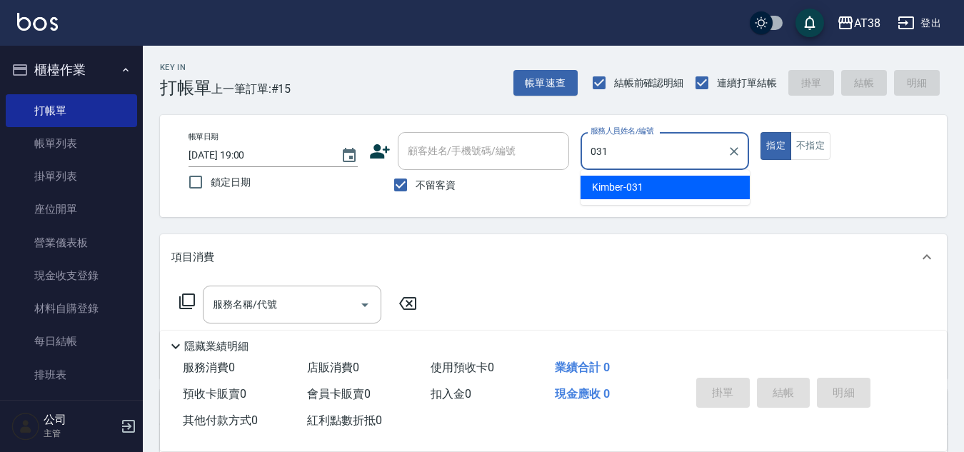
type input "Kimber-031"
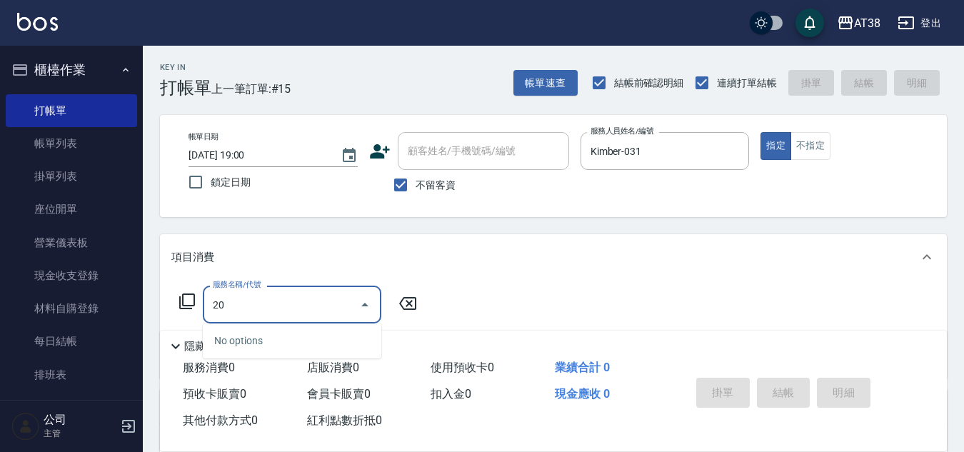
type input "202"
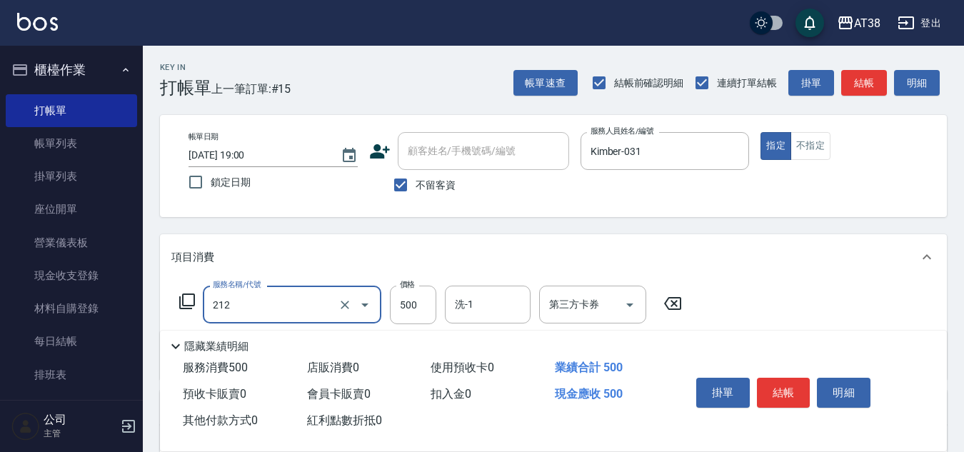
type input "精油洗髮(212)"
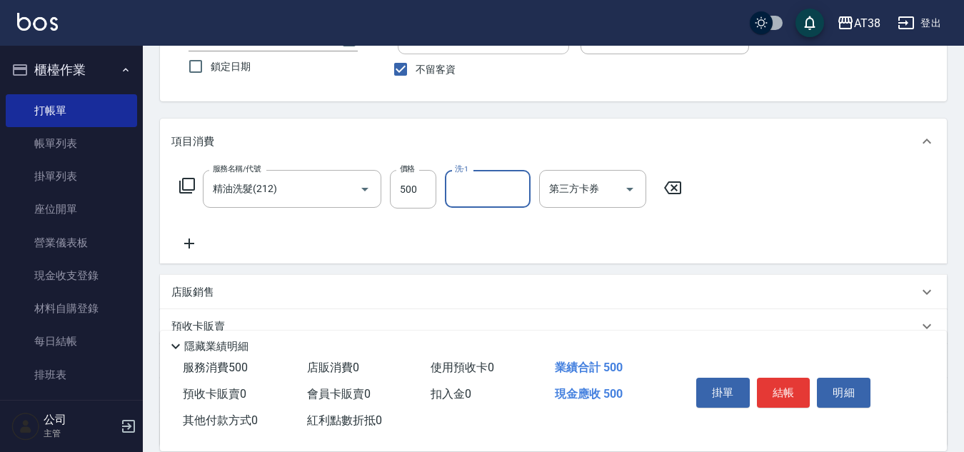
scroll to position [143, 0]
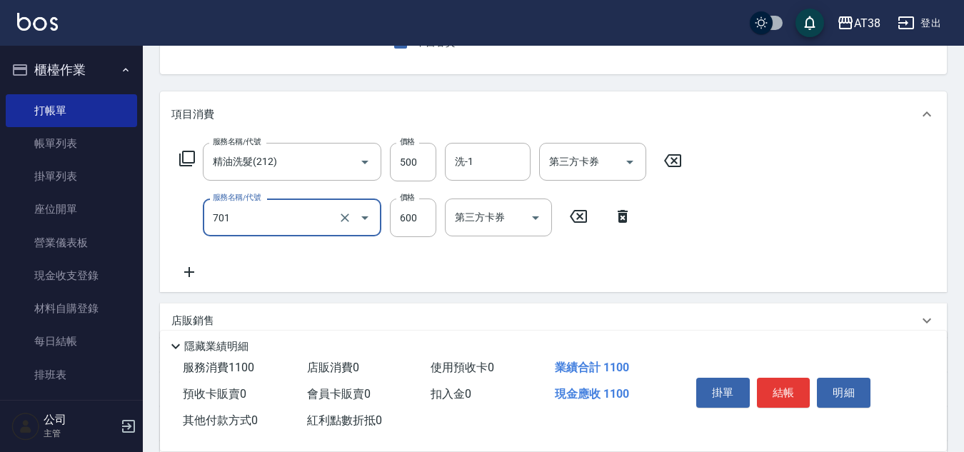
type input "護髮(自嶺料)(701)"
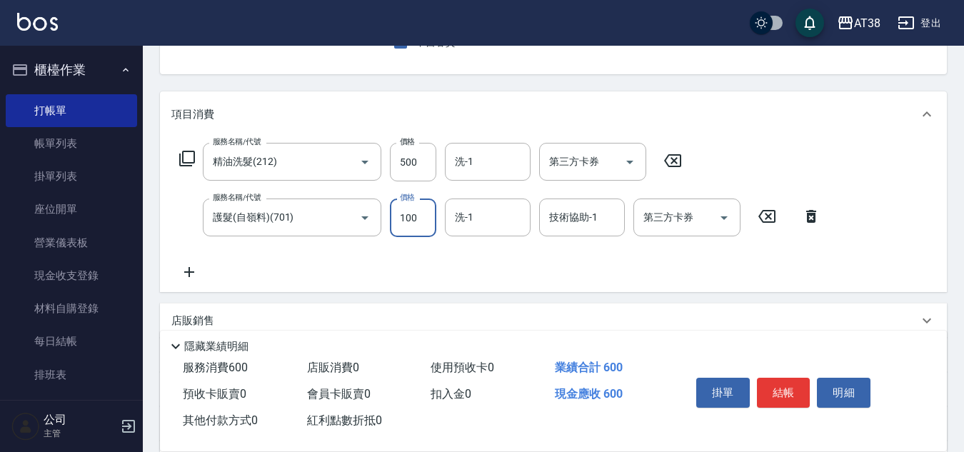
type input "1000"
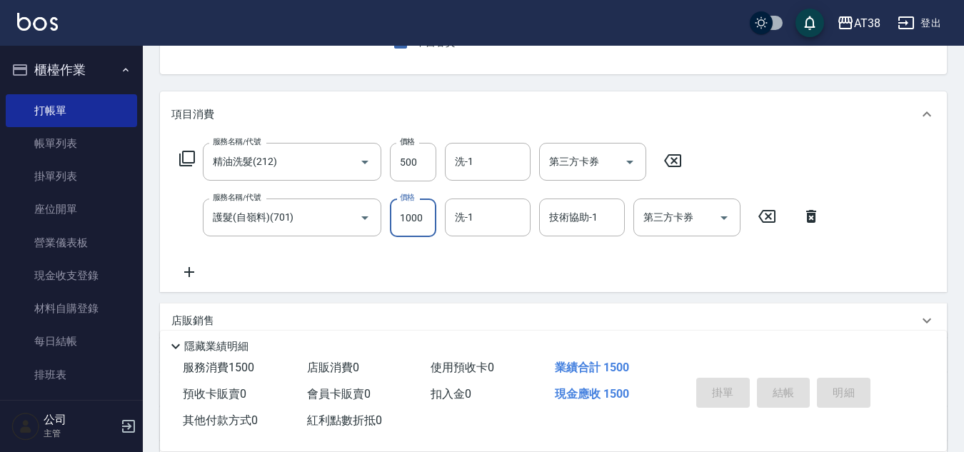
type input "2025/08/20 19:01"
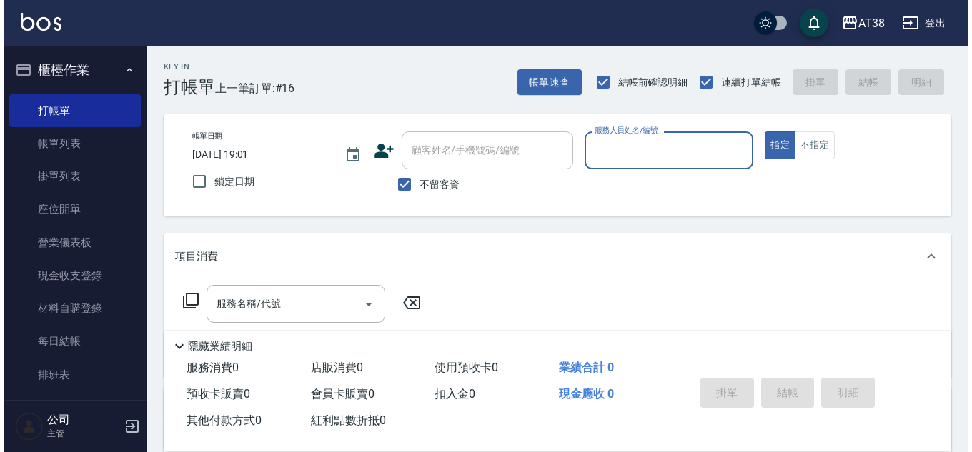
scroll to position [0, 0]
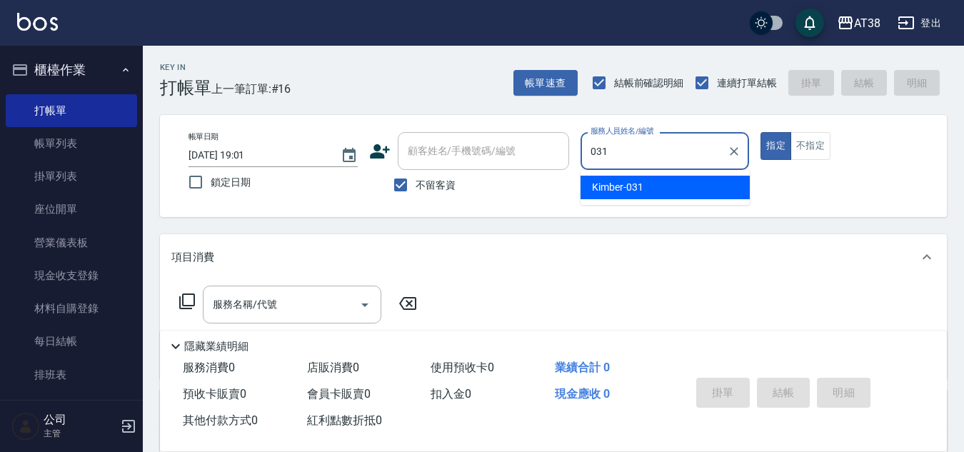
type input "Kimber-031"
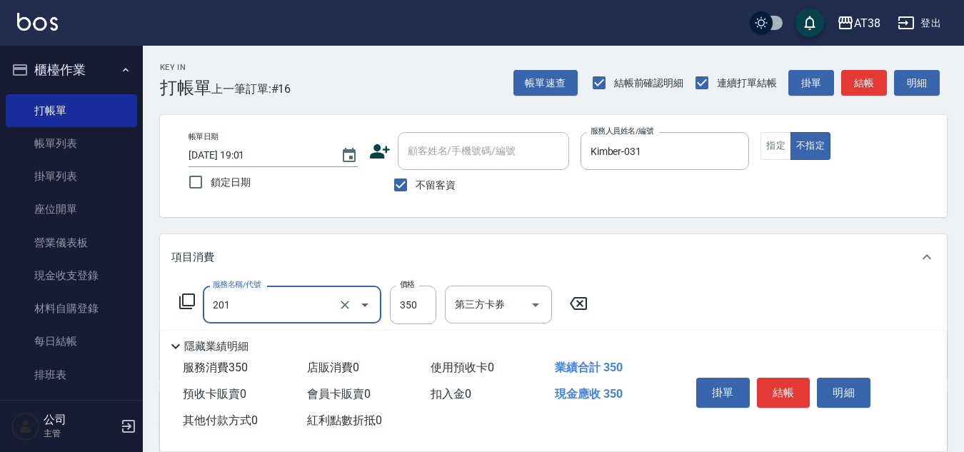
type input "洗髮(201)"
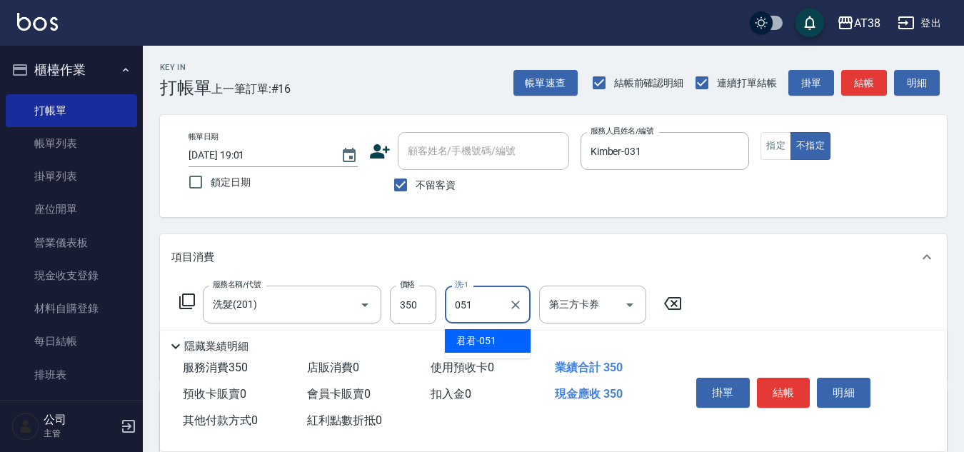
type input "君君-051"
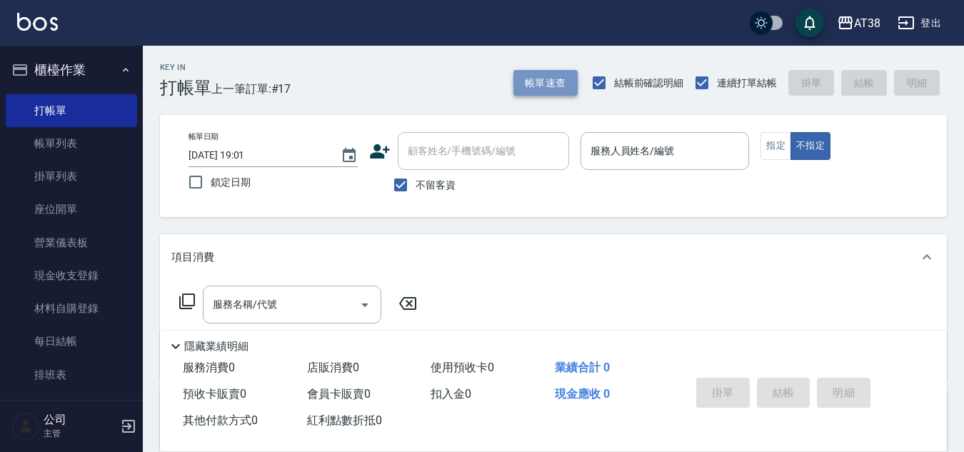
click at [560, 82] on button "帳單速查" at bounding box center [546, 83] width 64 height 26
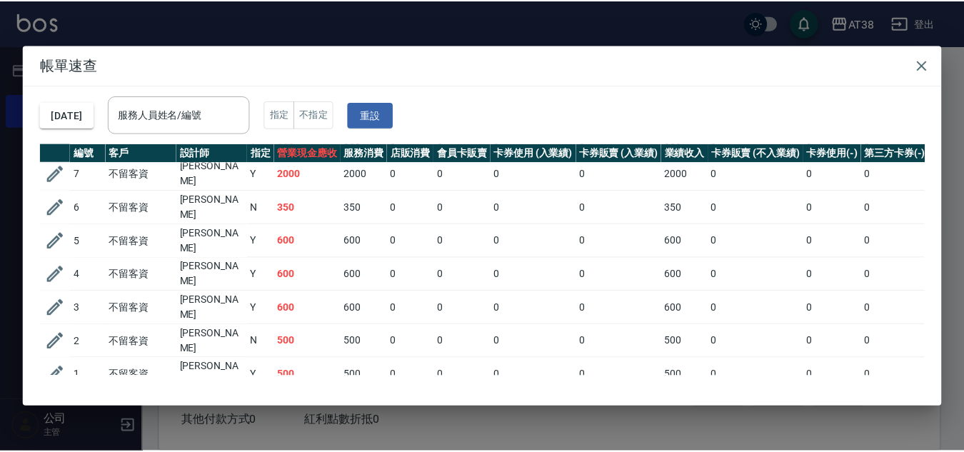
scroll to position [337, 0]
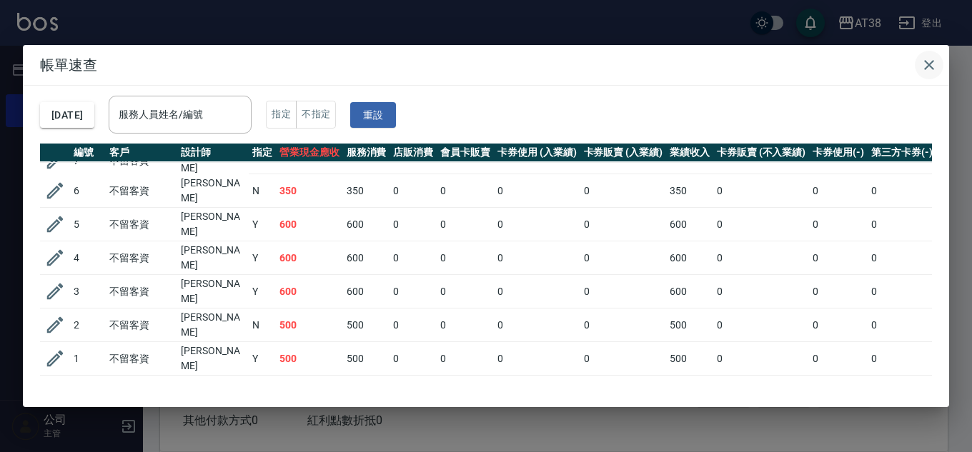
click at [929, 65] on icon "button" at bounding box center [929, 65] width 10 height 10
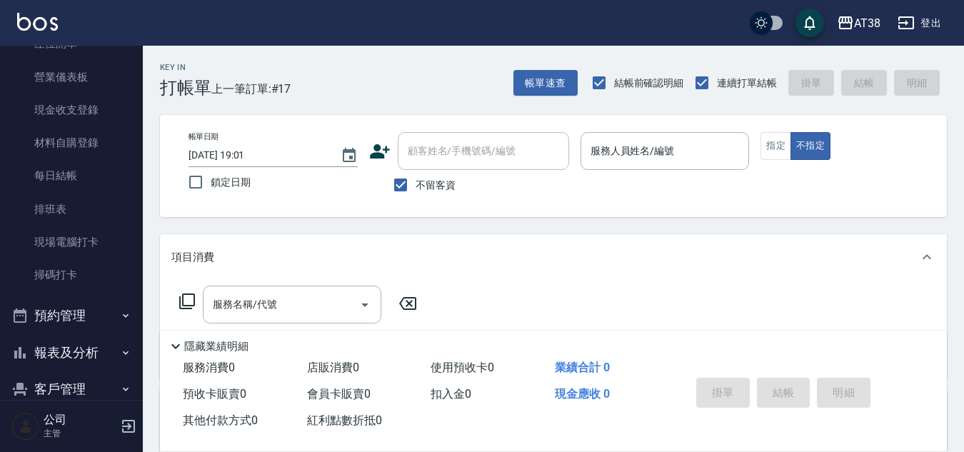
scroll to position [286, 0]
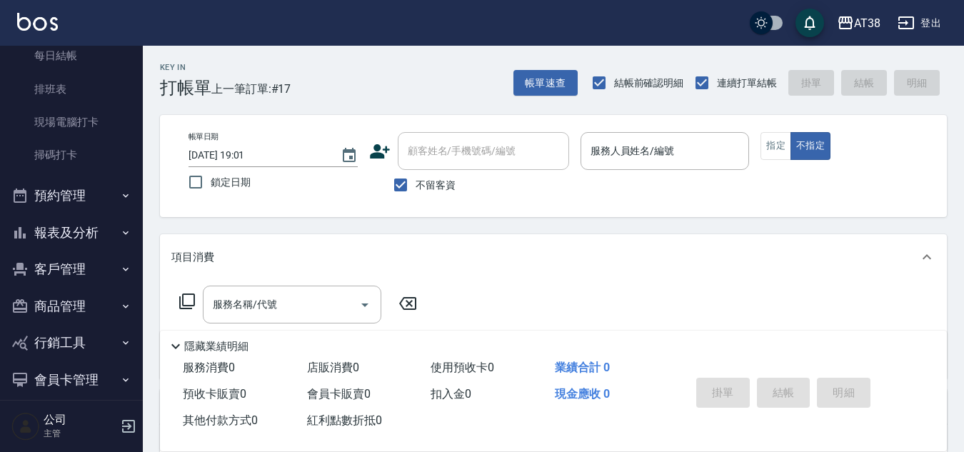
click at [75, 229] on button "報表及分析" at bounding box center [71, 232] width 131 height 37
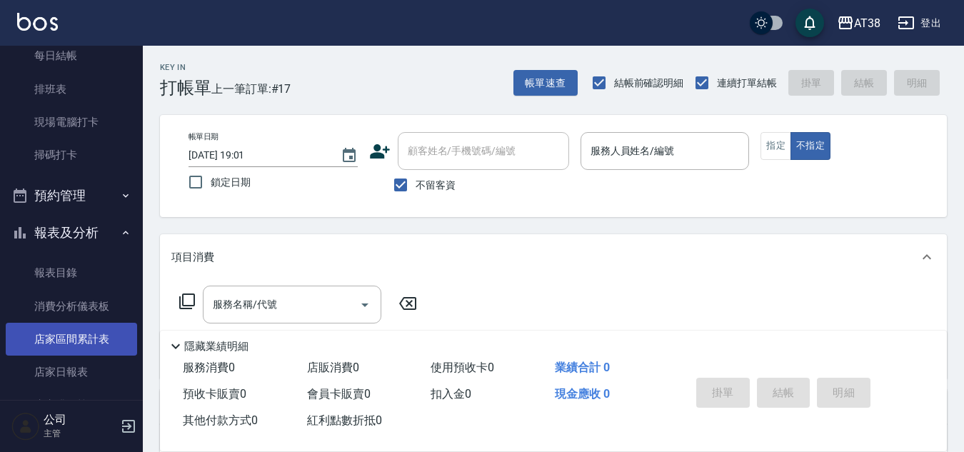
click at [71, 336] on link "店家區間累計表" at bounding box center [71, 339] width 131 height 33
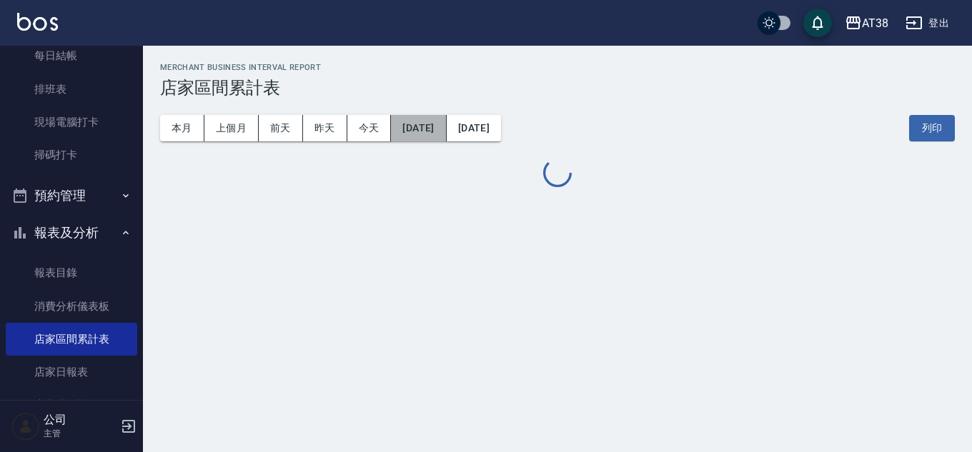
click at [428, 130] on button "[DATE]" at bounding box center [418, 128] width 55 height 26
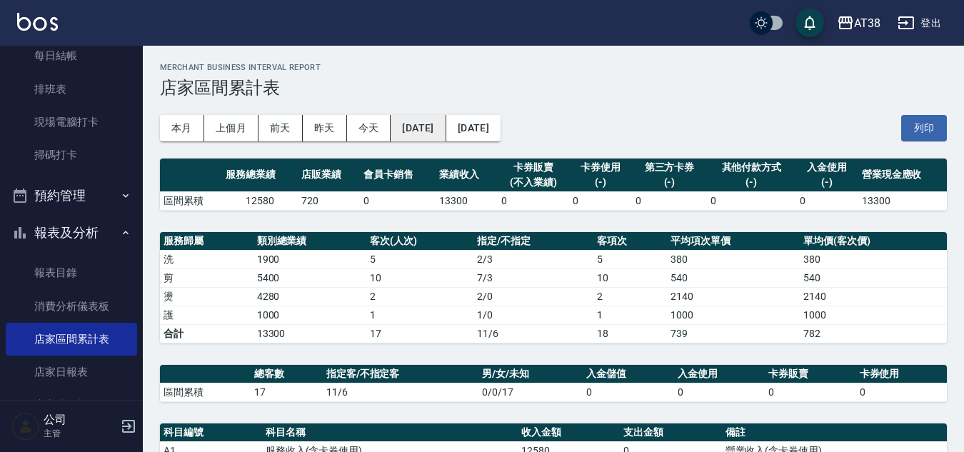
click at [441, 124] on button "[DATE]" at bounding box center [418, 128] width 55 height 26
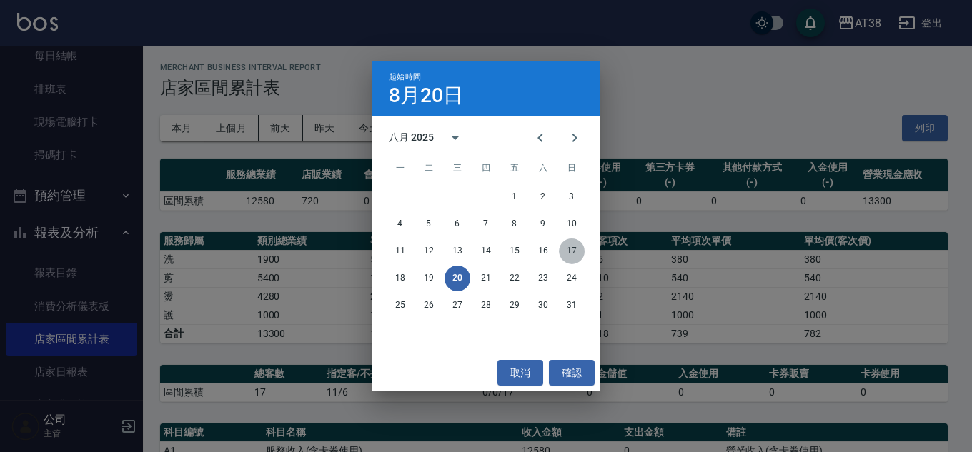
click at [566, 252] on button "17" at bounding box center [572, 252] width 26 height 26
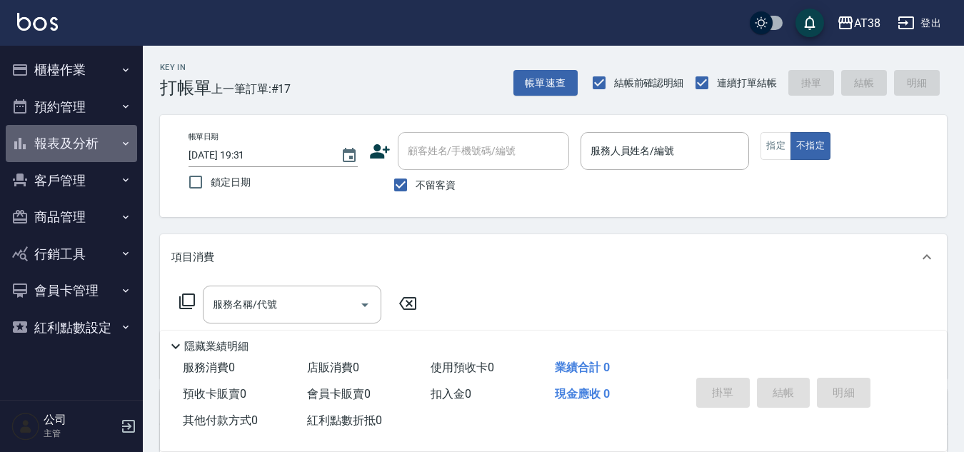
click at [88, 136] on button "報表及分析" at bounding box center [71, 143] width 131 height 37
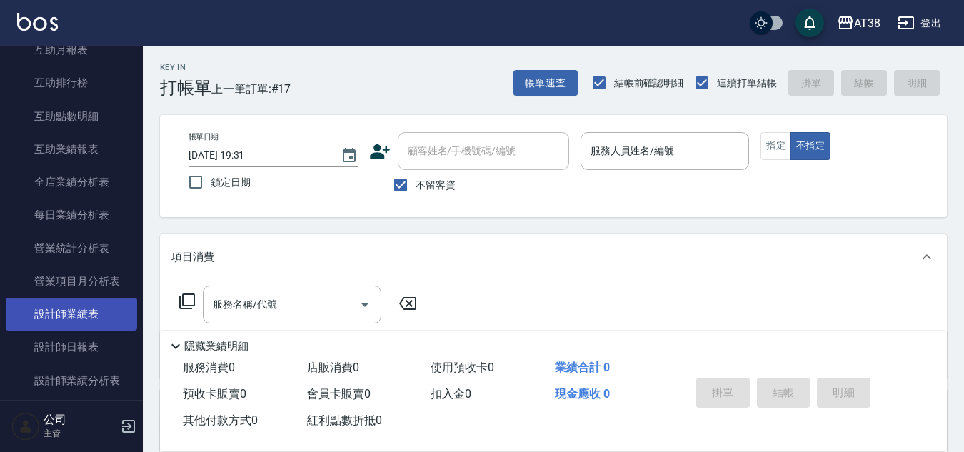
scroll to position [357, 0]
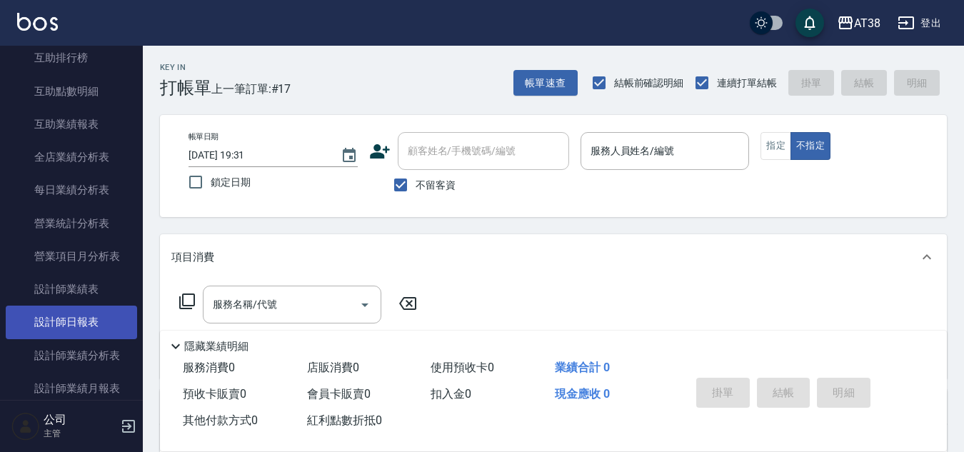
click at [93, 321] on link "設計師日報表" at bounding box center [71, 322] width 131 height 33
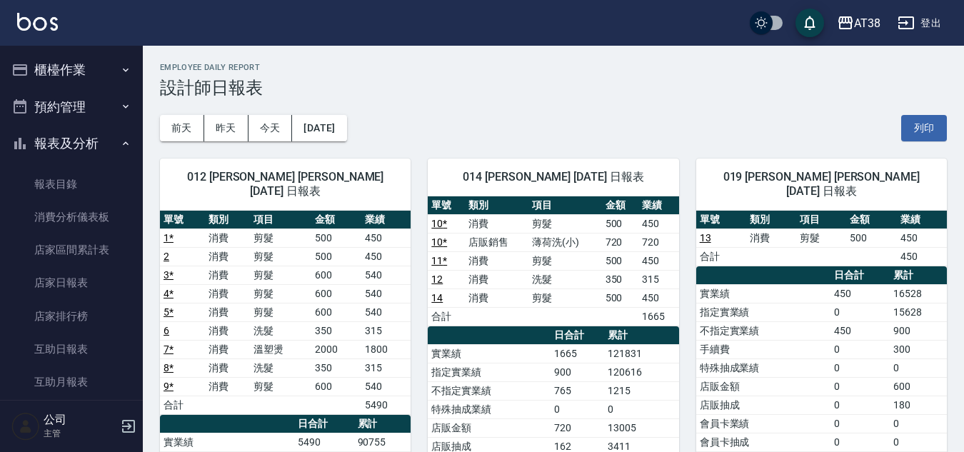
click at [62, 74] on button "櫃檯作業" at bounding box center [71, 69] width 131 height 37
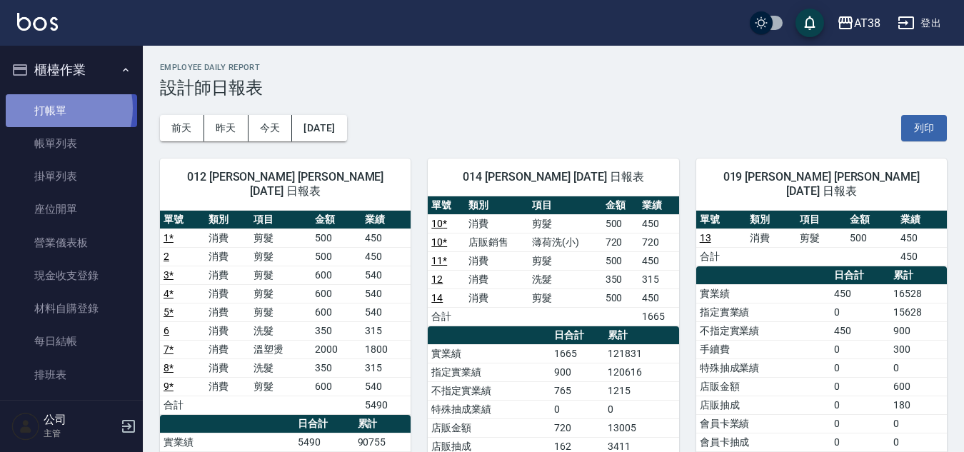
click at [56, 108] on link "打帳單" at bounding box center [71, 110] width 131 height 33
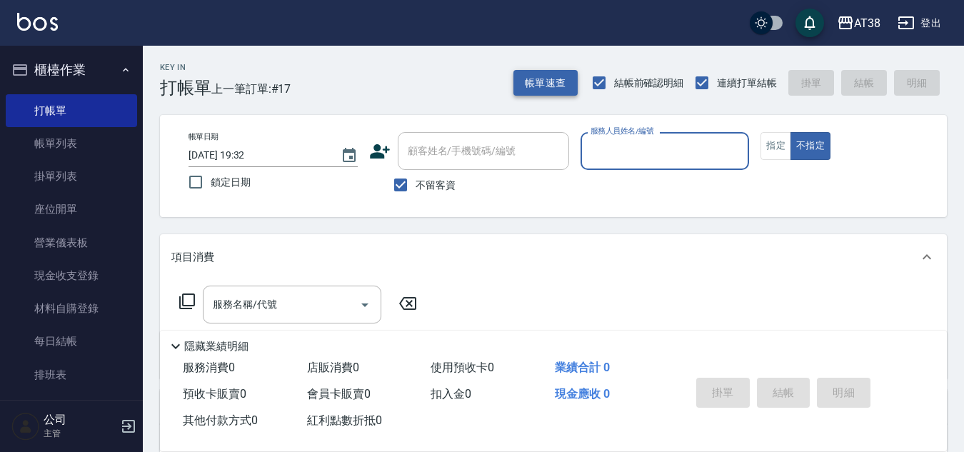
click at [544, 84] on button "帳單速查" at bounding box center [546, 83] width 64 height 26
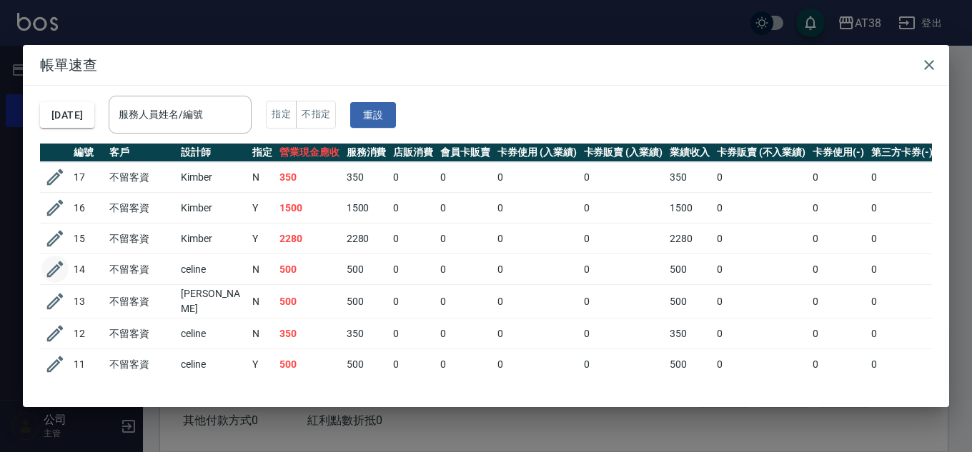
click at [56, 271] on icon "button" at bounding box center [55, 269] width 16 height 16
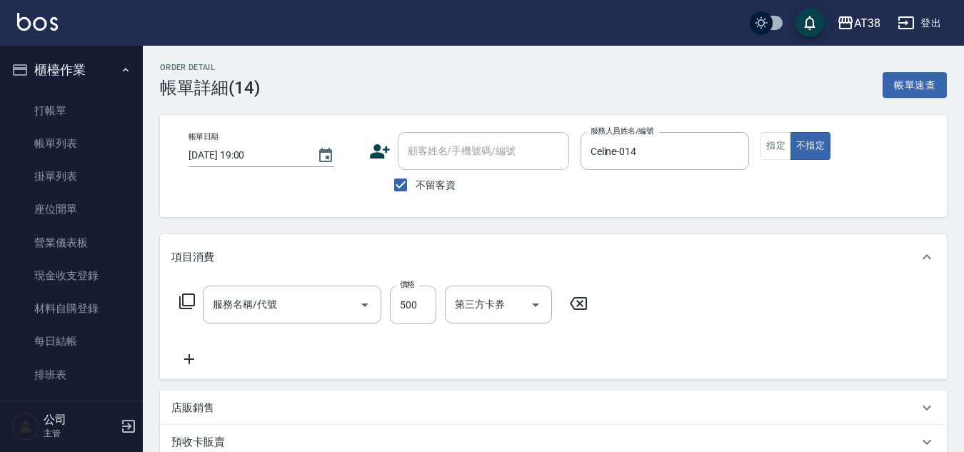
type input "[DATE] 19:00"
checkbox input "true"
type input "Celine-014"
type input "剪髮(407)"
click at [929, 17] on button "登出" at bounding box center [919, 23] width 55 height 26
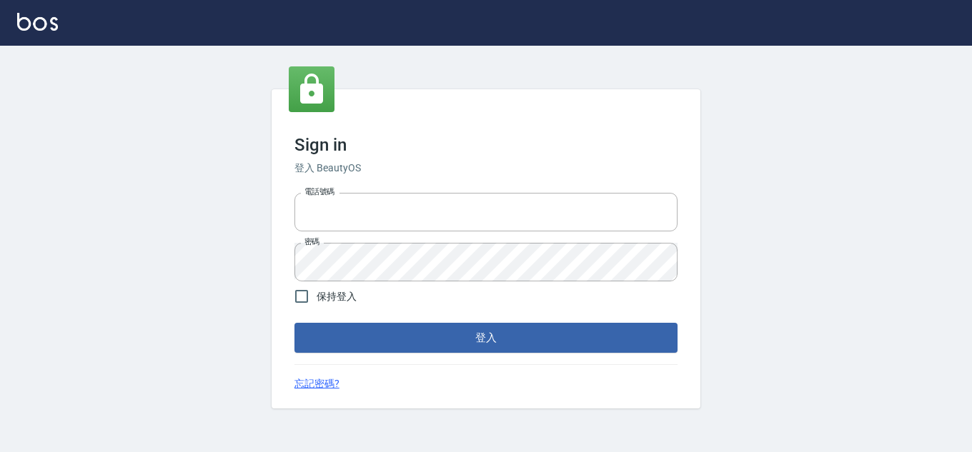
type input "28822767"
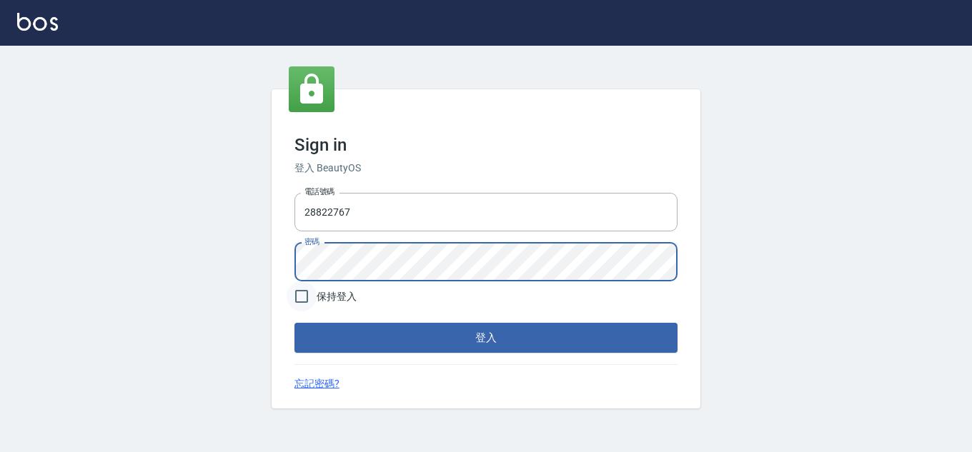
click at [301, 296] on input "保持登入" at bounding box center [301, 296] width 30 height 30
checkbox input "true"
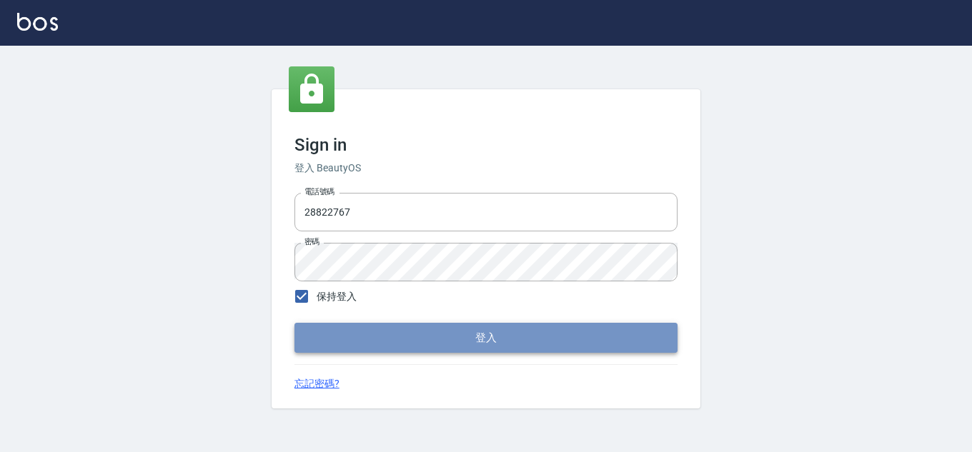
click at [318, 334] on button "登入" at bounding box center [485, 338] width 383 height 30
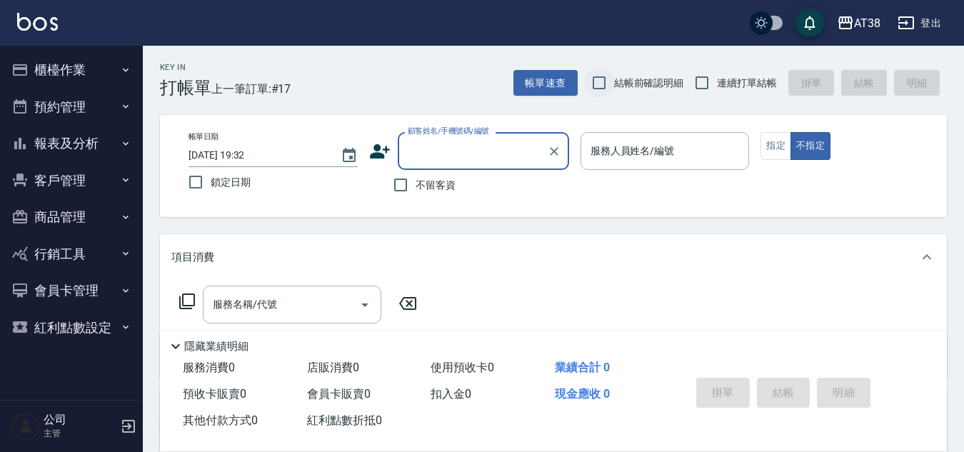
click at [594, 84] on input "結帳前確認明細" at bounding box center [599, 83] width 30 height 30
checkbox input "true"
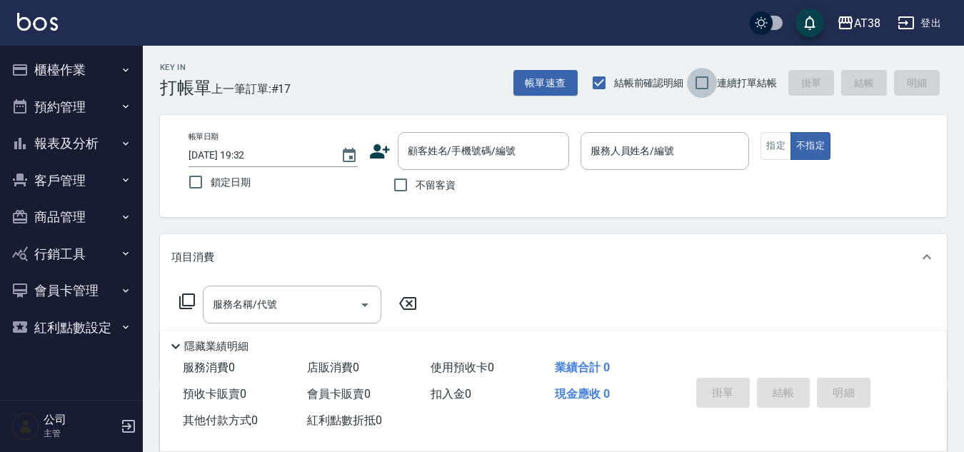
click at [698, 90] on input "連續打單結帳" at bounding box center [702, 83] width 30 height 30
checkbox input "true"
click at [396, 183] on input "不留客資" at bounding box center [401, 185] width 30 height 30
checkbox input "true"
click at [522, 91] on button "帳單速查" at bounding box center [546, 83] width 64 height 26
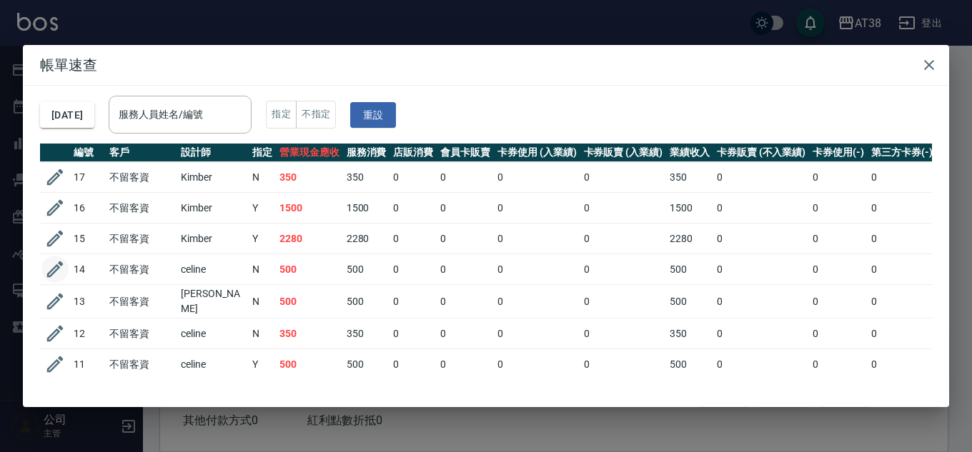
click at [56, 266] on icon "button" at bounding box center [55, 269] width 16 height 16
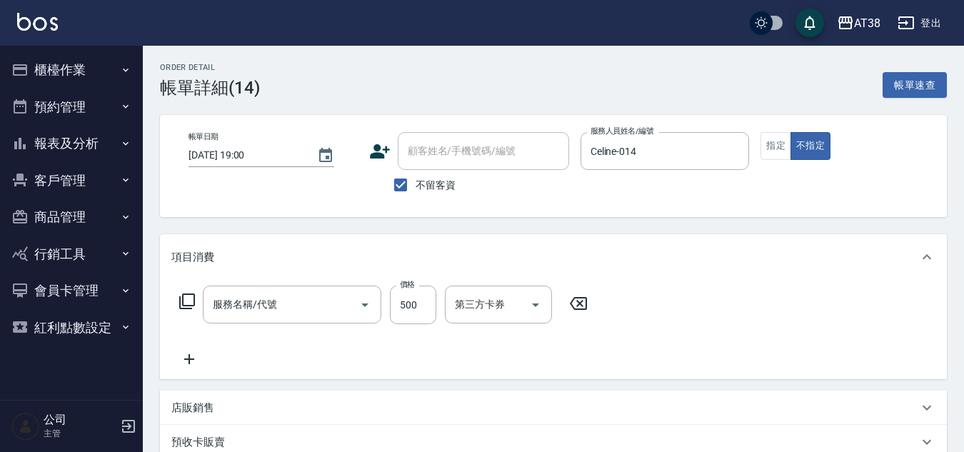
type input "[DATE] 19:00"
checkbox input "true"
type input "Celine-014"
type input "剪髮(407)"
click at [689, 141] on input "Celine-014" at bounding box center [654, 151] width 135 height 25
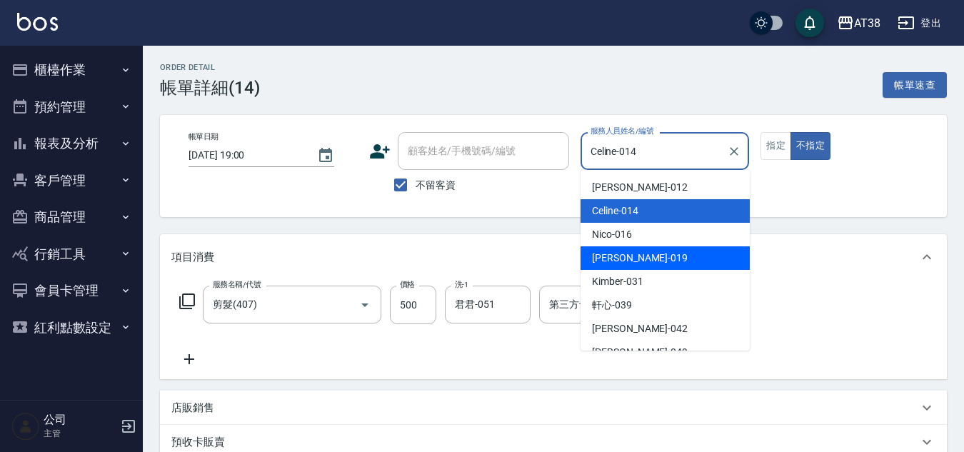
click at [637, 254] on span "[PERSON_NAME] -019" at bounding box center [640, 258] width 96 height 15
type input "[PERSON_NAME]-019"
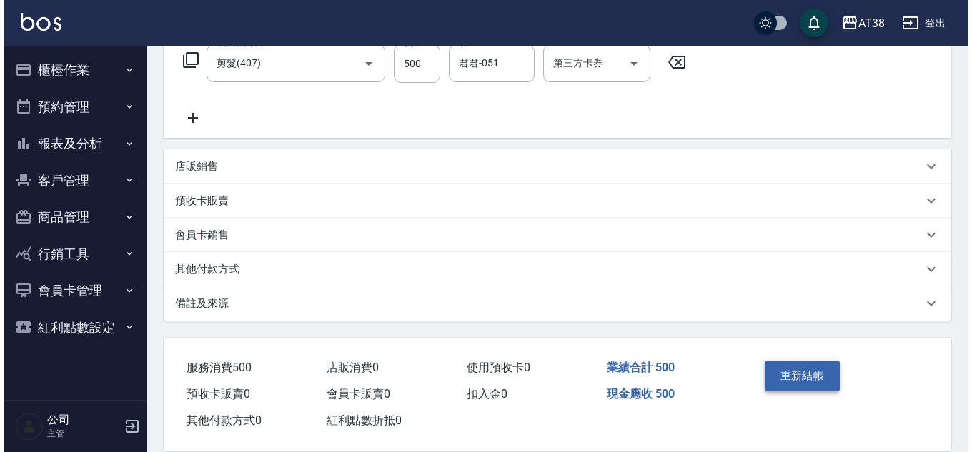
scroll to position [264, 0]
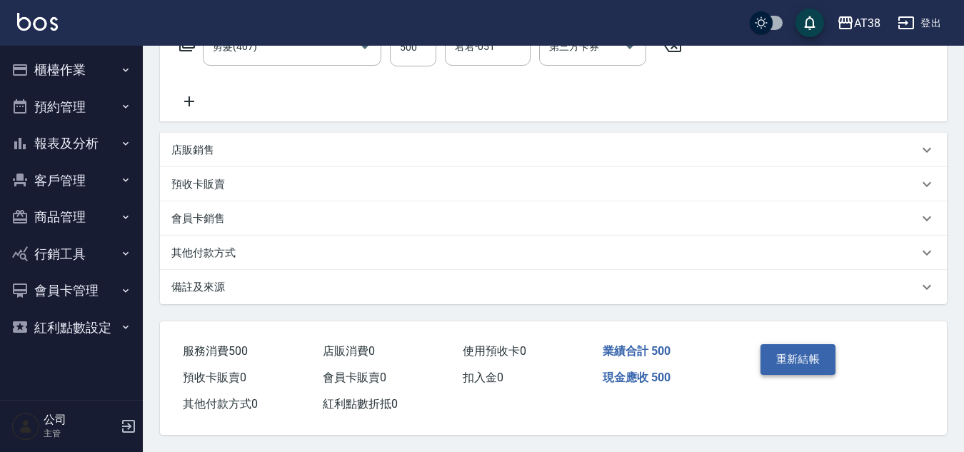
click at [792, 356] on button "重新結帳" at bounding box center [799, 359] width 76 height 30
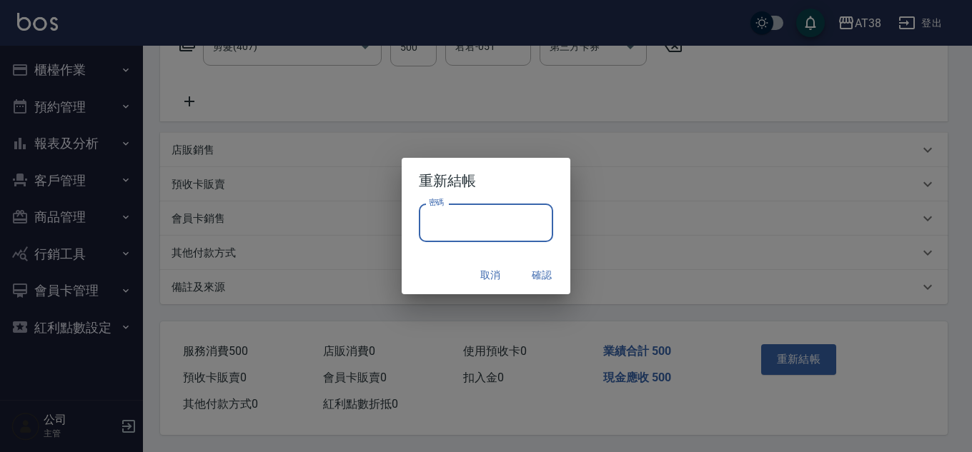
click at [466, 231] on input "密碼" at bounding box center [486, 223] width 134 height 39
type input "******"
click at [541, 273] on button "確認" at bounding box center [542, 275] width 46 height 26
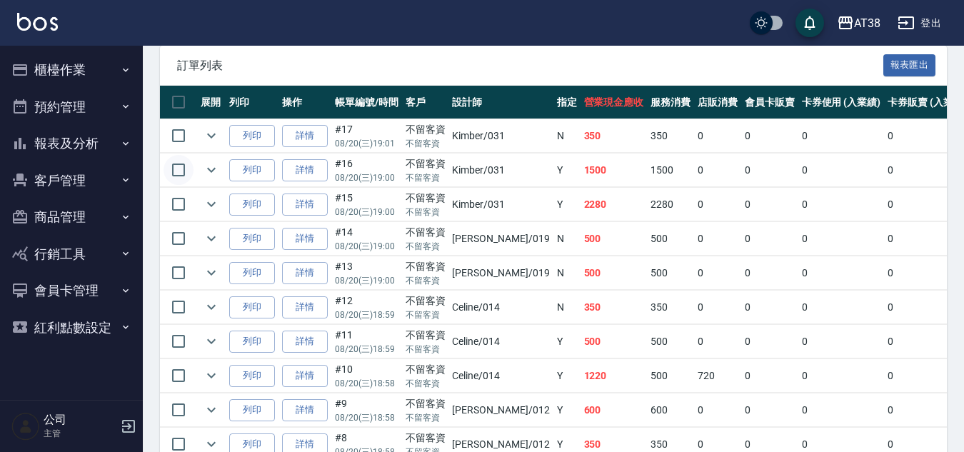
scroll to position [357, 0]
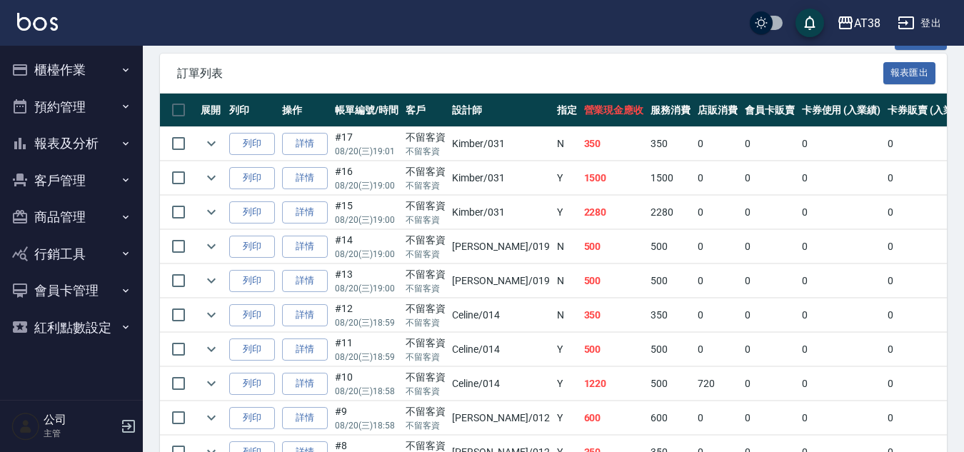
click at [76, 142] on button "報表及分析" at bounding box center [71, 143] width 131 height 37
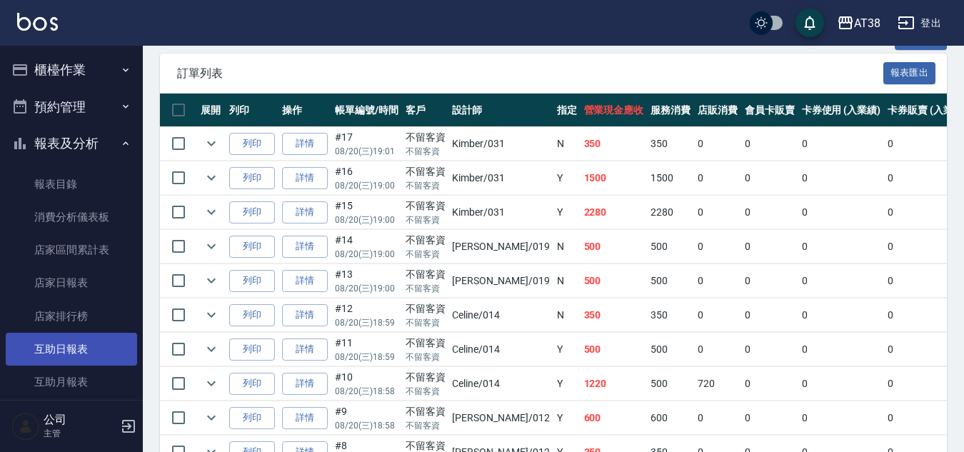
scroll to position [286, 0]
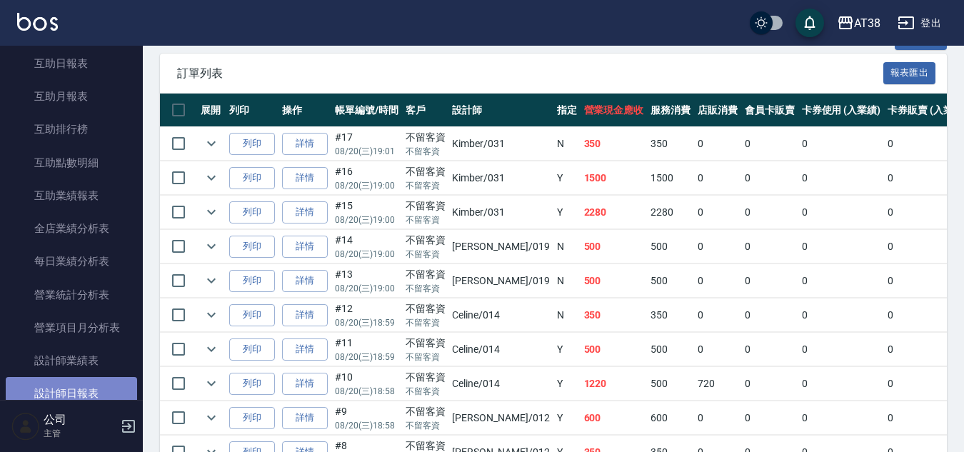
click at [91, 396] on link "設計師日報表" at bounding box center [71, 393] width 131 height 33
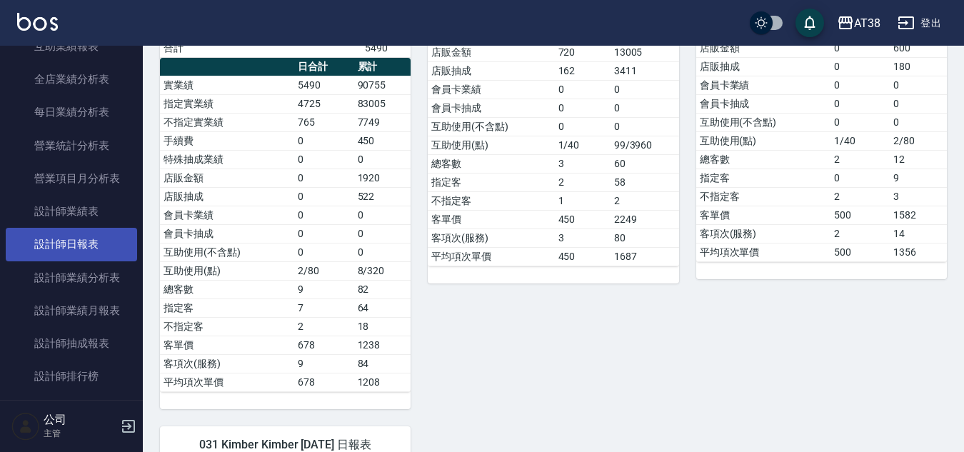
scroll to position [571, 0]
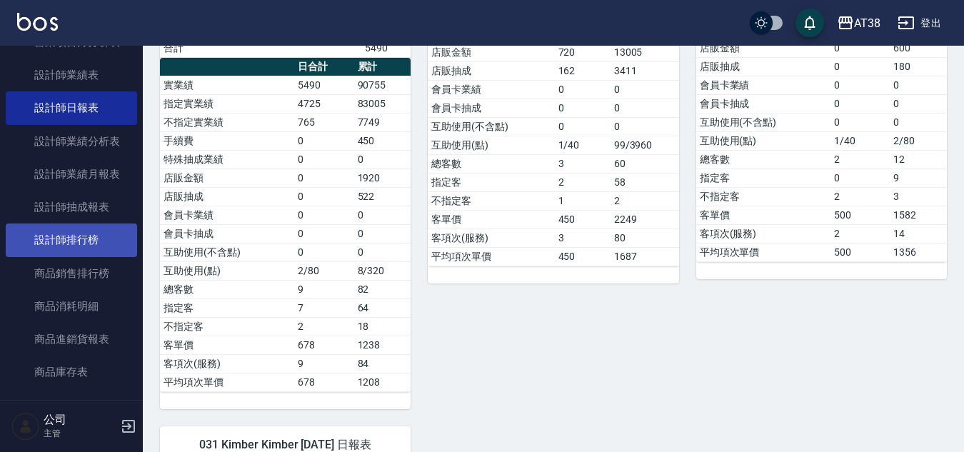
click at [96, 241] on link "設計師排行榜" at bounding box center [71, 240] width 131 height 33
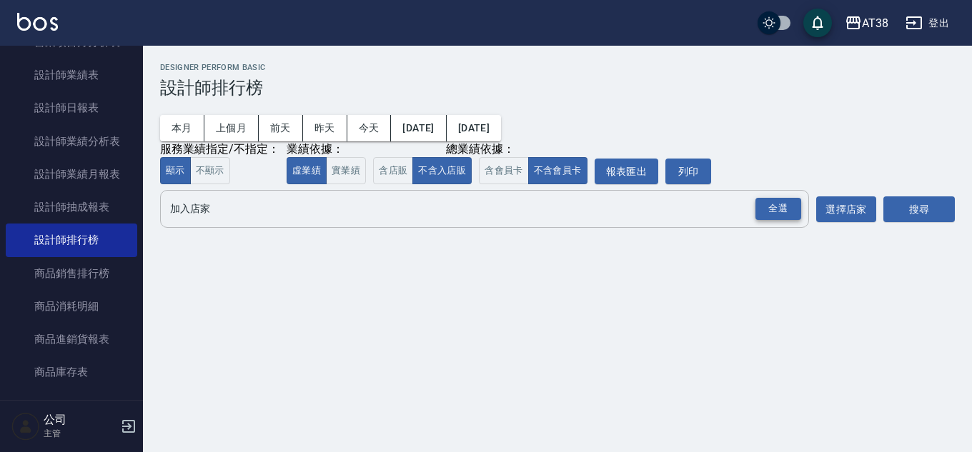
click at [792, 210] on div "全選" at bounding box center [778, 209] width 46 height 22
click at [881, 208] on div "加入店家 AT38 全選 加入店家 選擇店家 搜尋" at bounding box center [557, 210] width 794 height 40
click at [892, 209] on button "搜尋" at bounding box center [918, 210] width 71 height 26
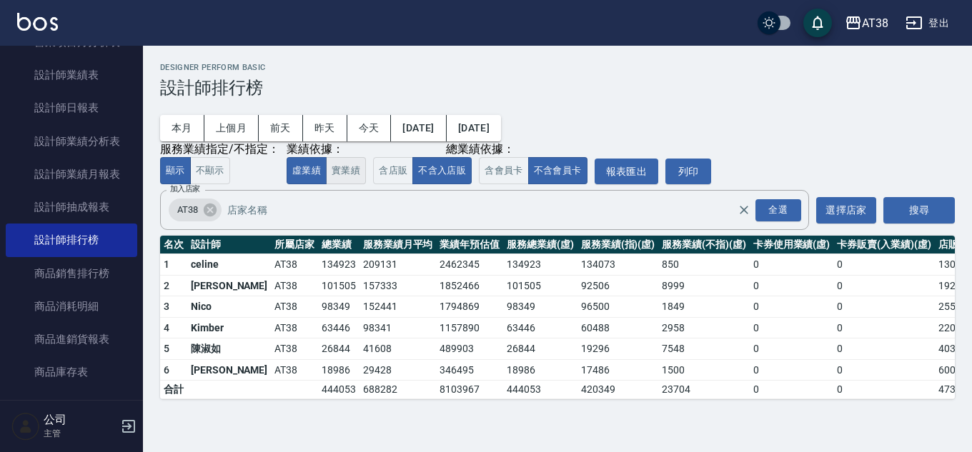
click at [354, 171] on button "實業績" at bounding box center [346, 171] width 40 height 28
click at [299, 169] on button "虛業績" at bounding box center [306, 171] width 40 height 28
click at [349, 165] on button "實業績" at bounding box center [346, 171] width 40 height 28
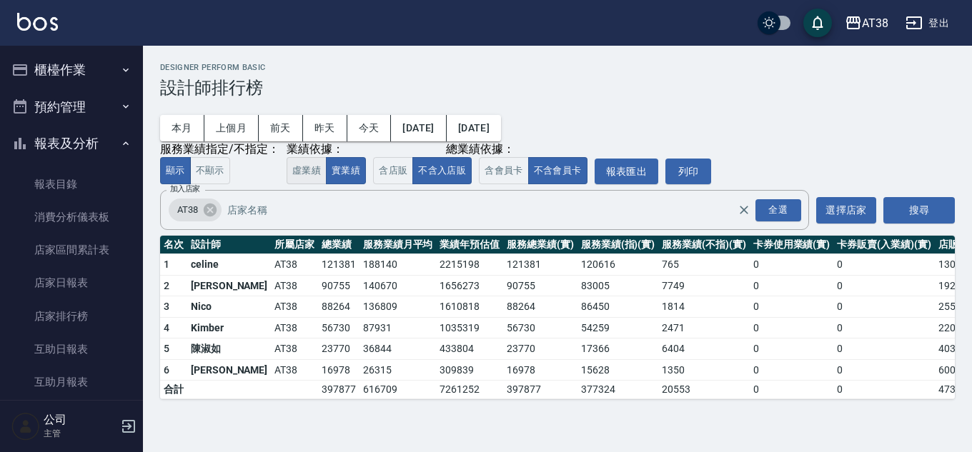
click at [320, 174] on button "虛業績" at bounding box center [306, 171] width 40 height 28
